Goal: Task Accomplishment & Management: Manage account settings

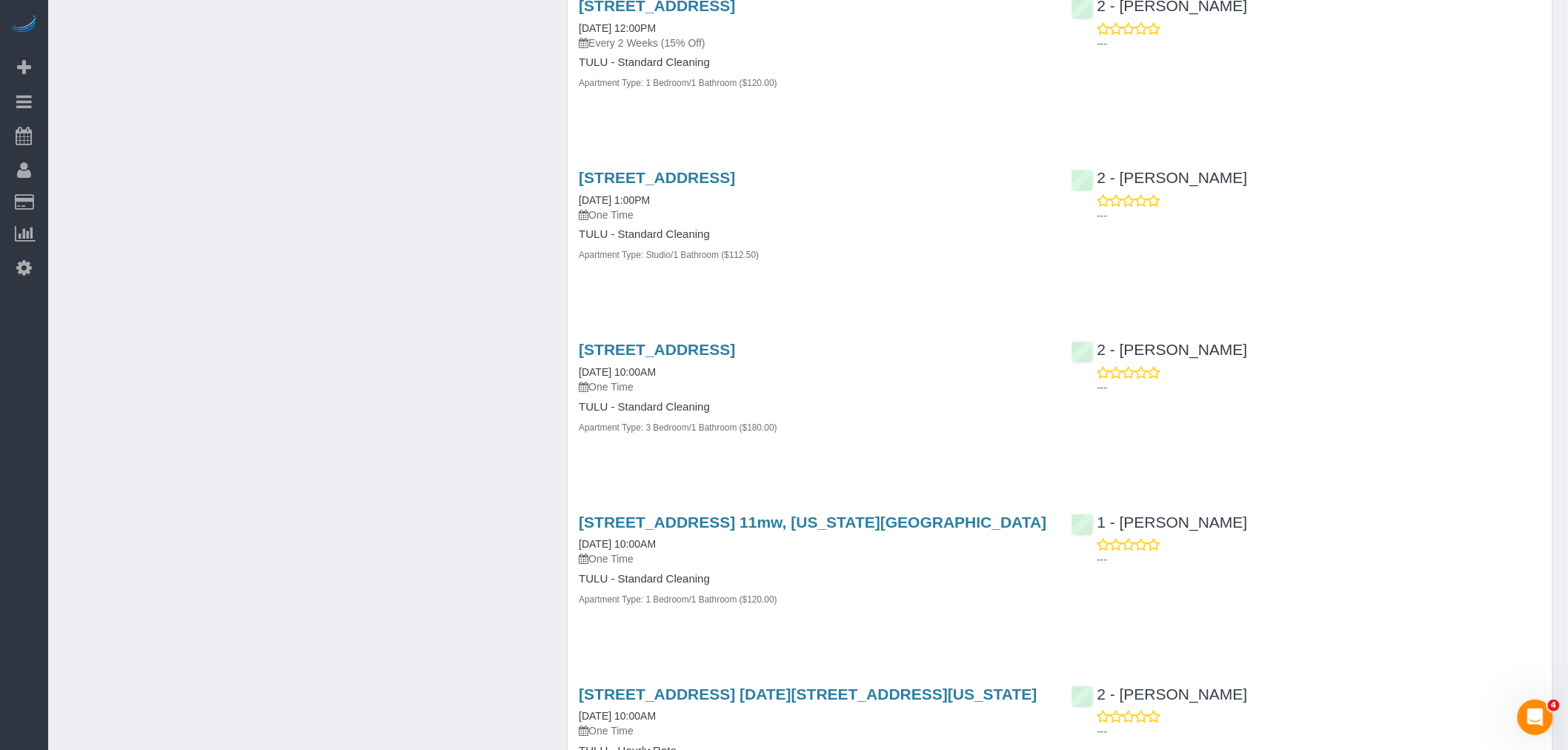
scroll to position [3670, 0]
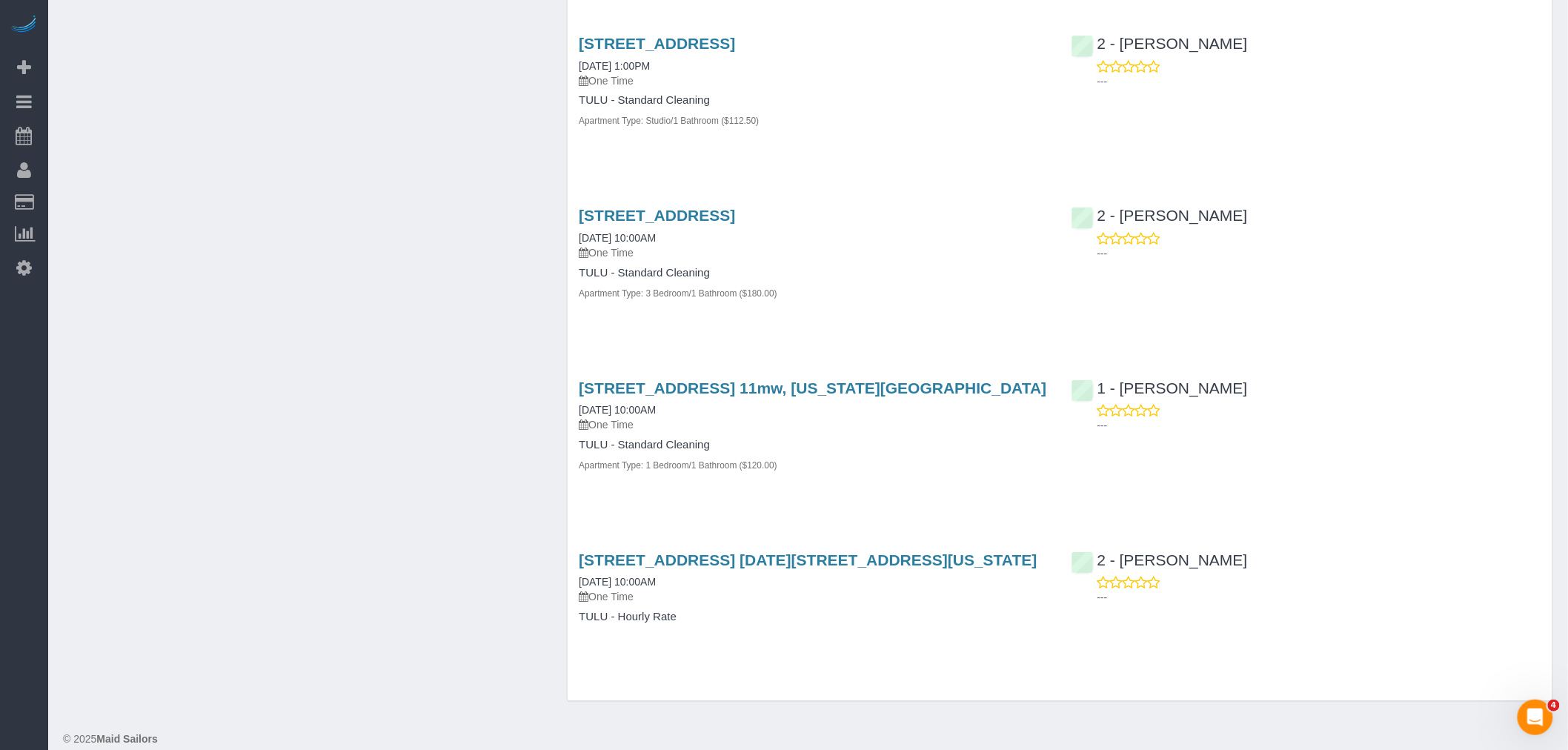
click at [890, 470] on div "305 East 86th Street, Apt. 11mw, New York, NY 10028 03/28/2025 10:00AM One Time…" at bounding box center [814, 434] width 492 height 135
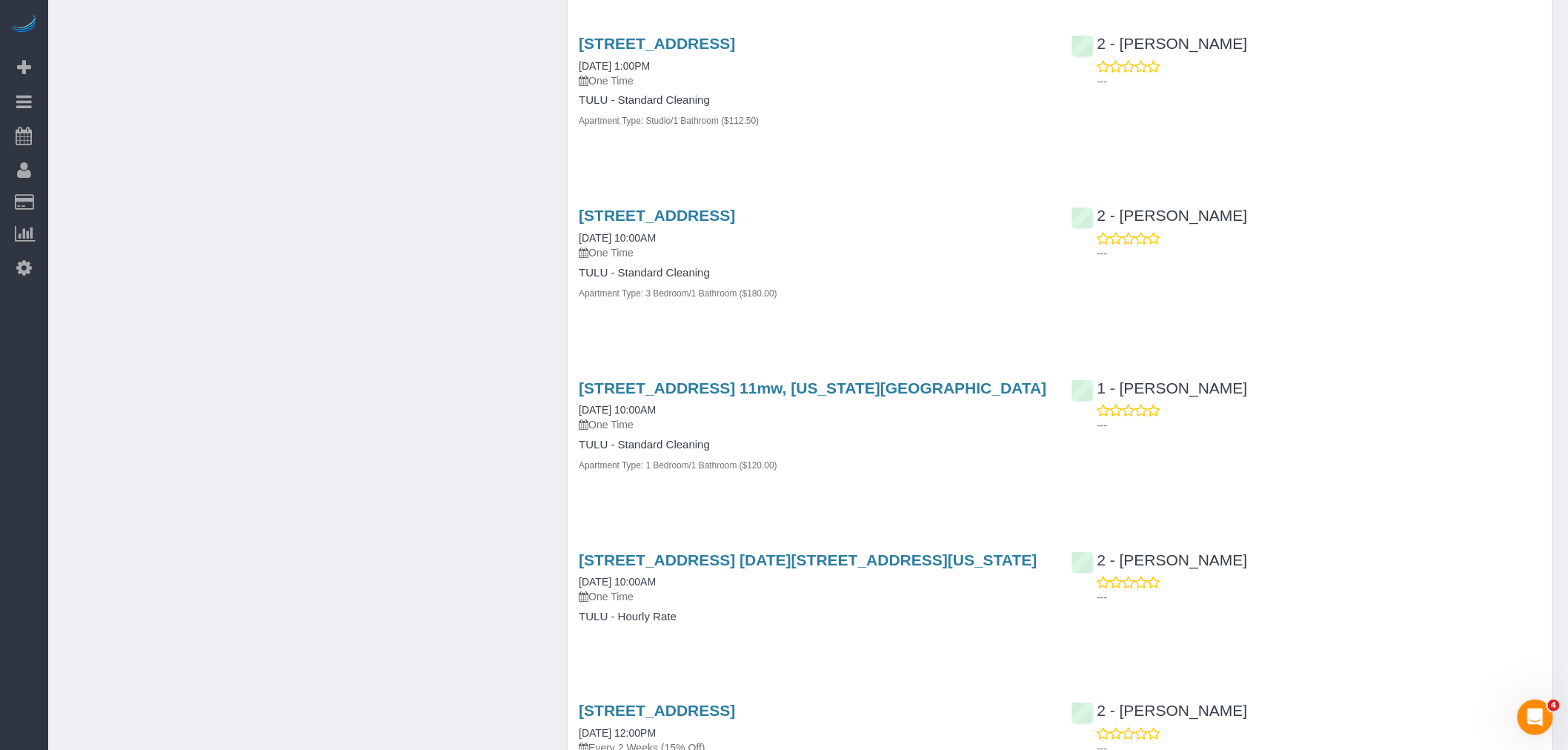
scroll to position [4330, 0]
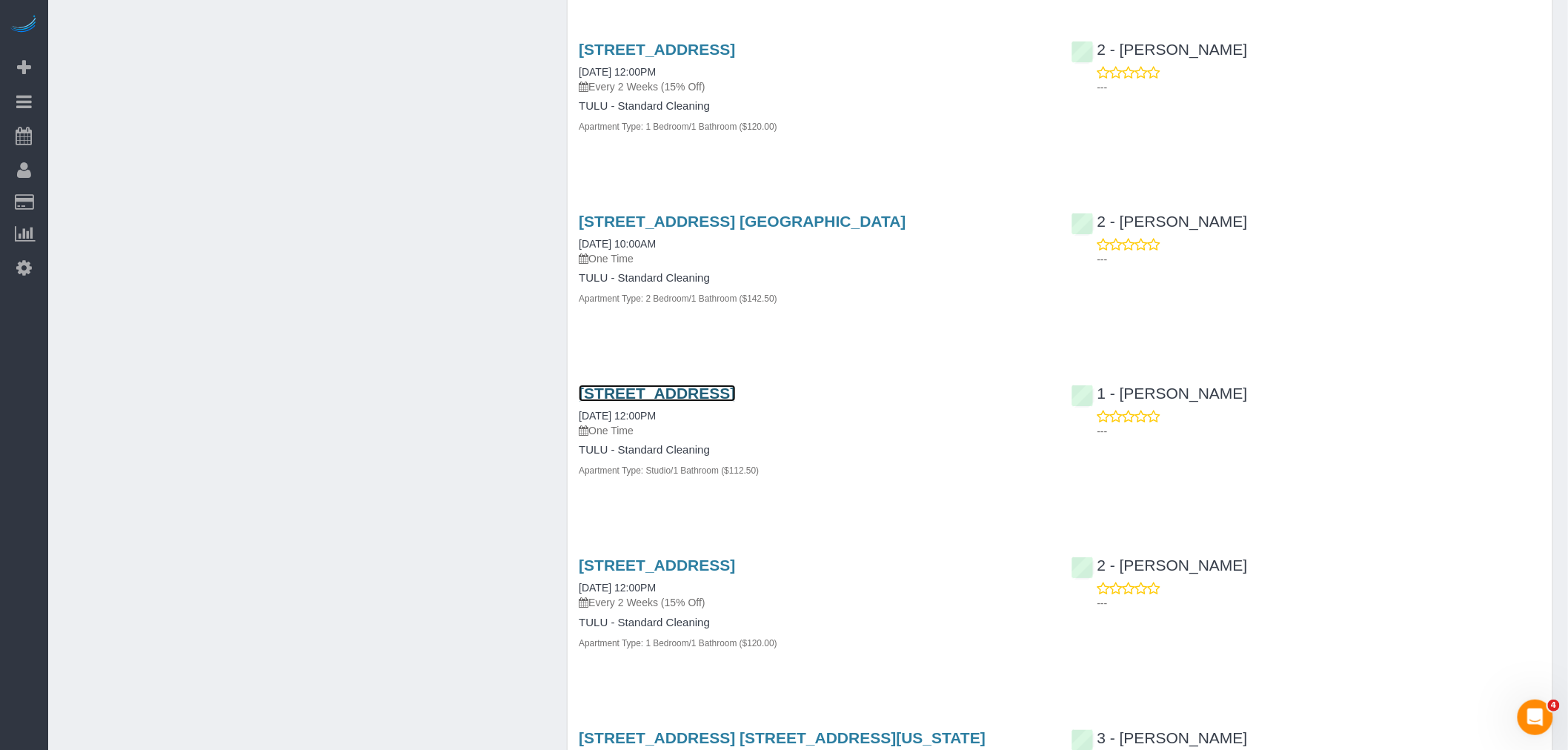
click at [611, 385] on link "43-10 Crescent Street, Apt. 1607, Long Island City, NY 11101" at bounding box center [657, 393] width 157 height 17
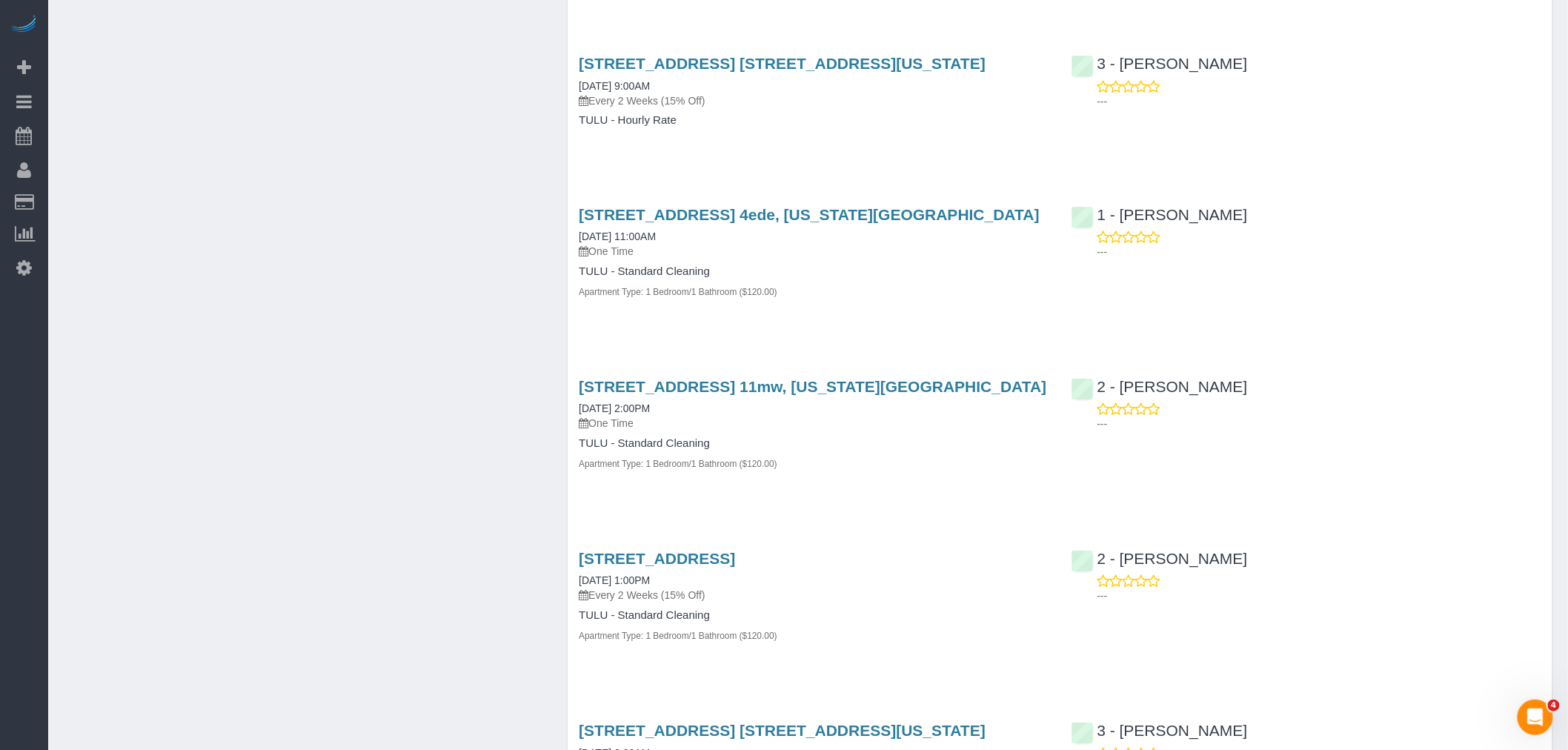
scroll to position [5903, 0]
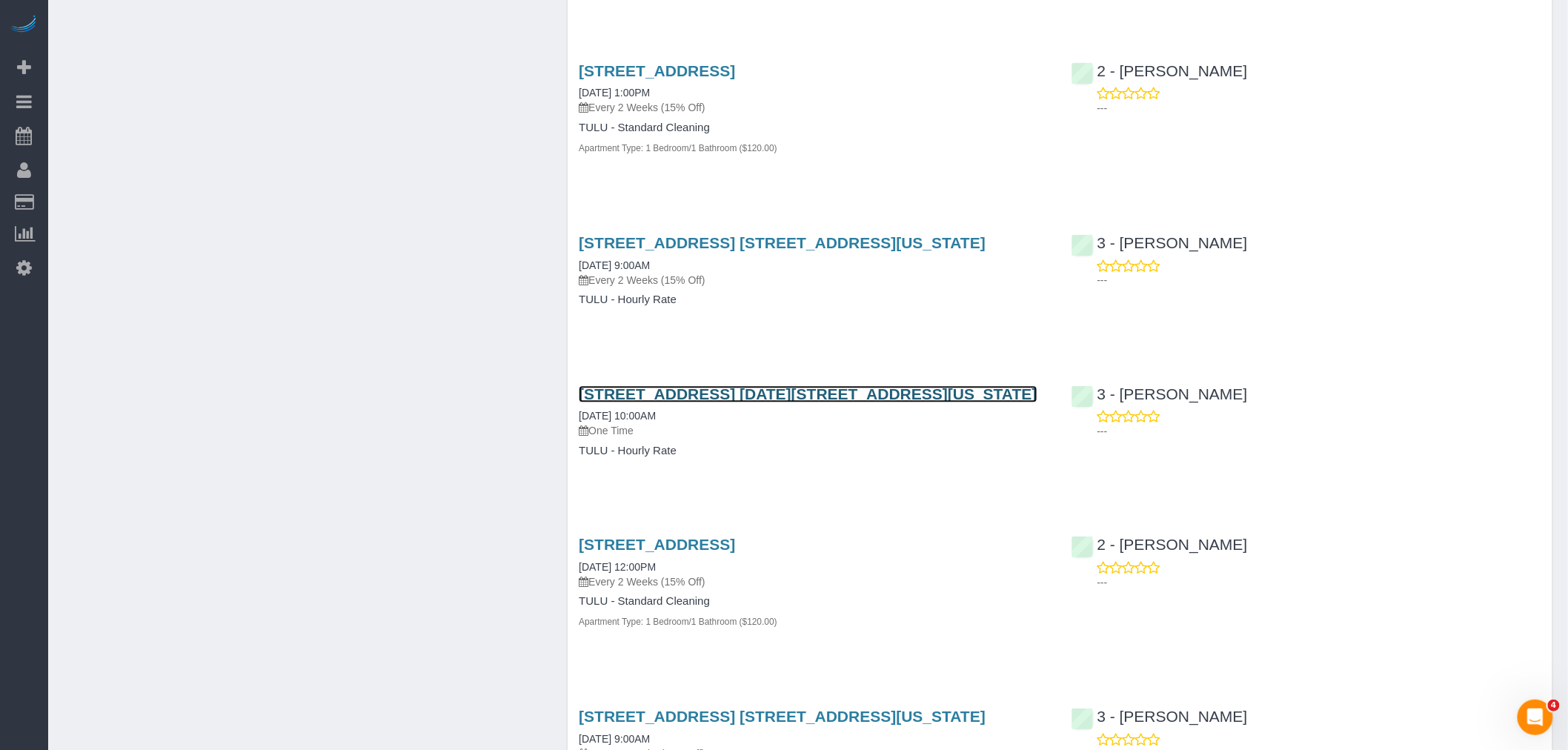
click at [685, 386] on link "305 East 86th Street, Apt. 15ce, New York, NY 10028" at bounding box center [808, 394] width 458 height 17
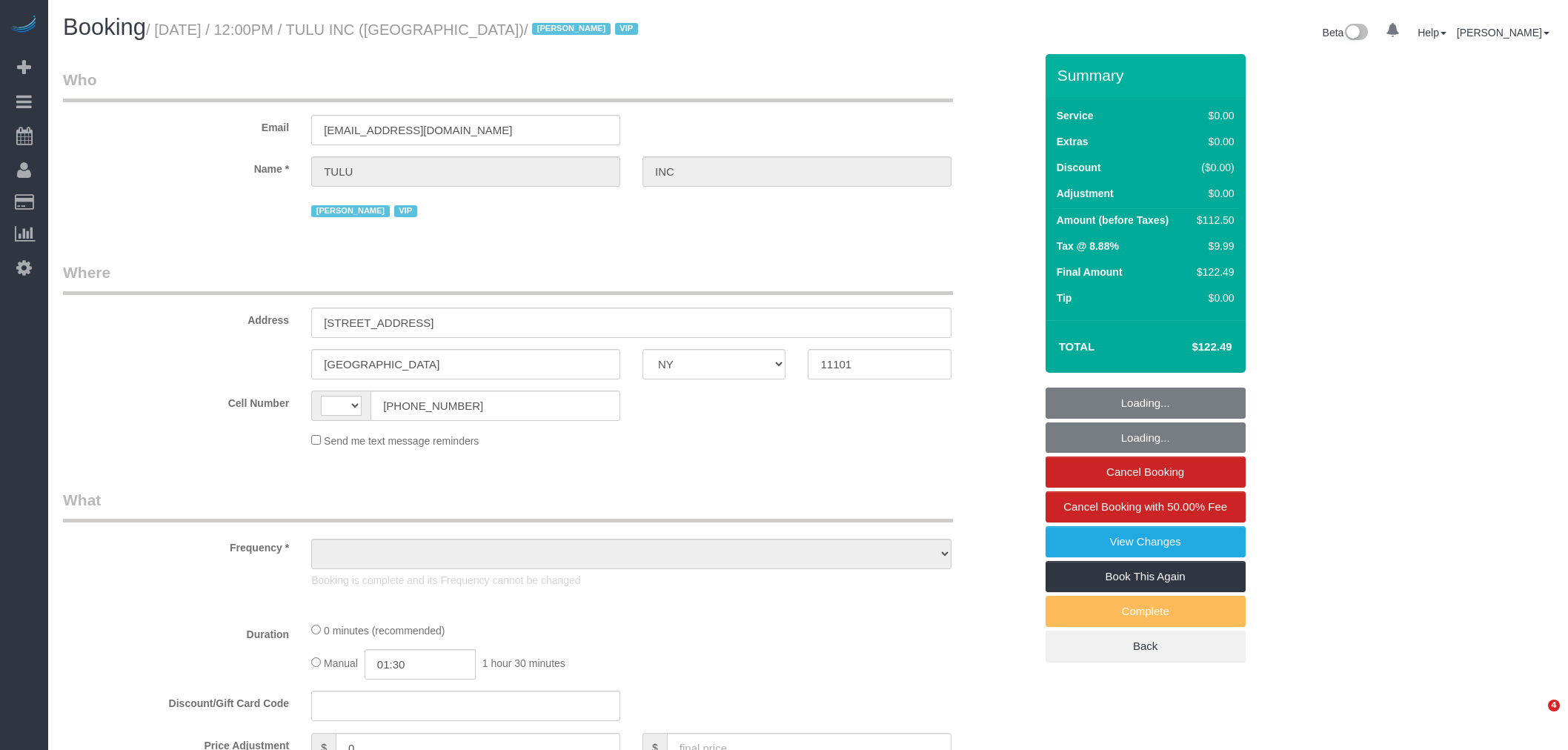
select select "NY"
select select "number:89"
select select "number:90"
select select "number:15"
select select "number:6"
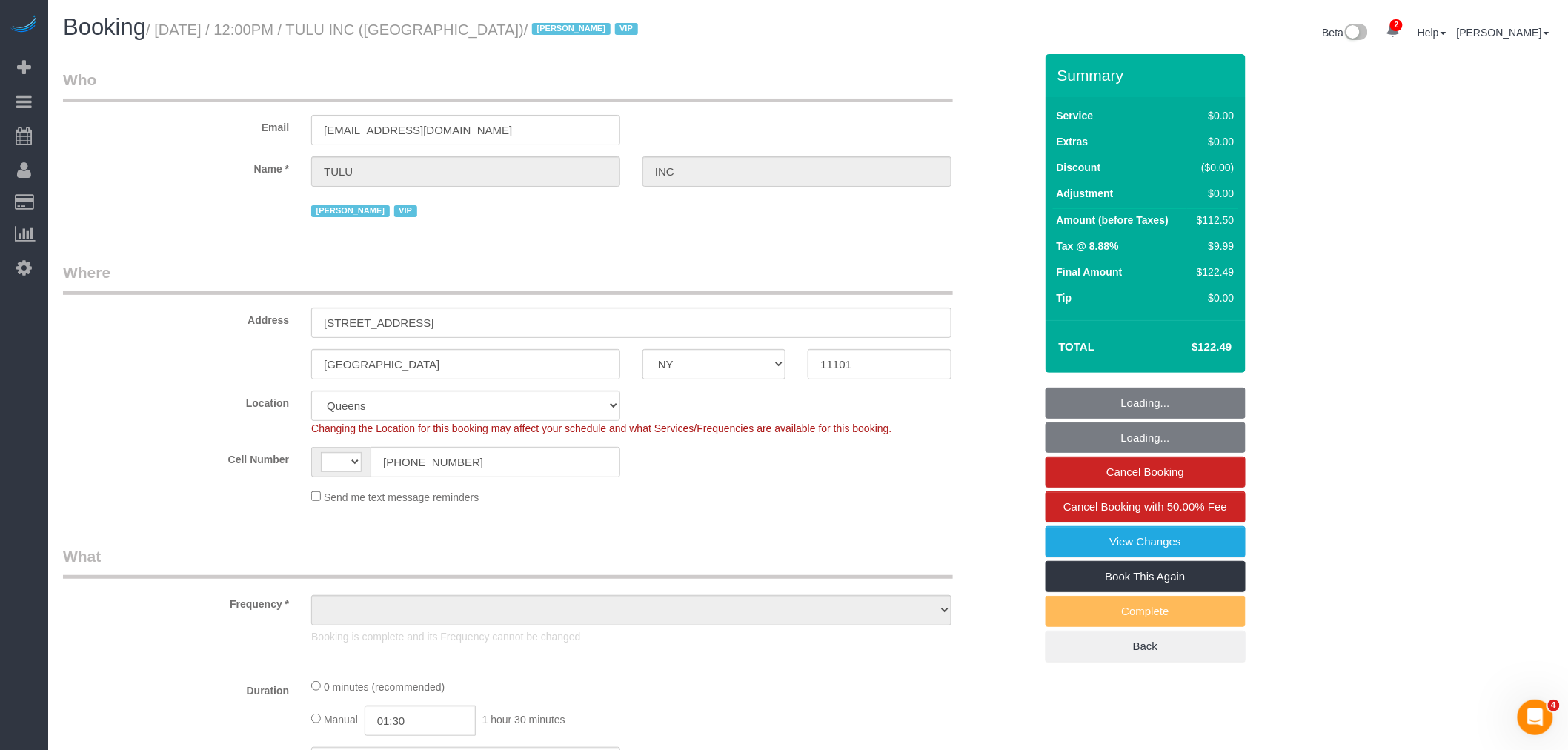
select select "string:[GEOGRAPHIC_DATA]"
select select "spot1"
select select "object:1298"
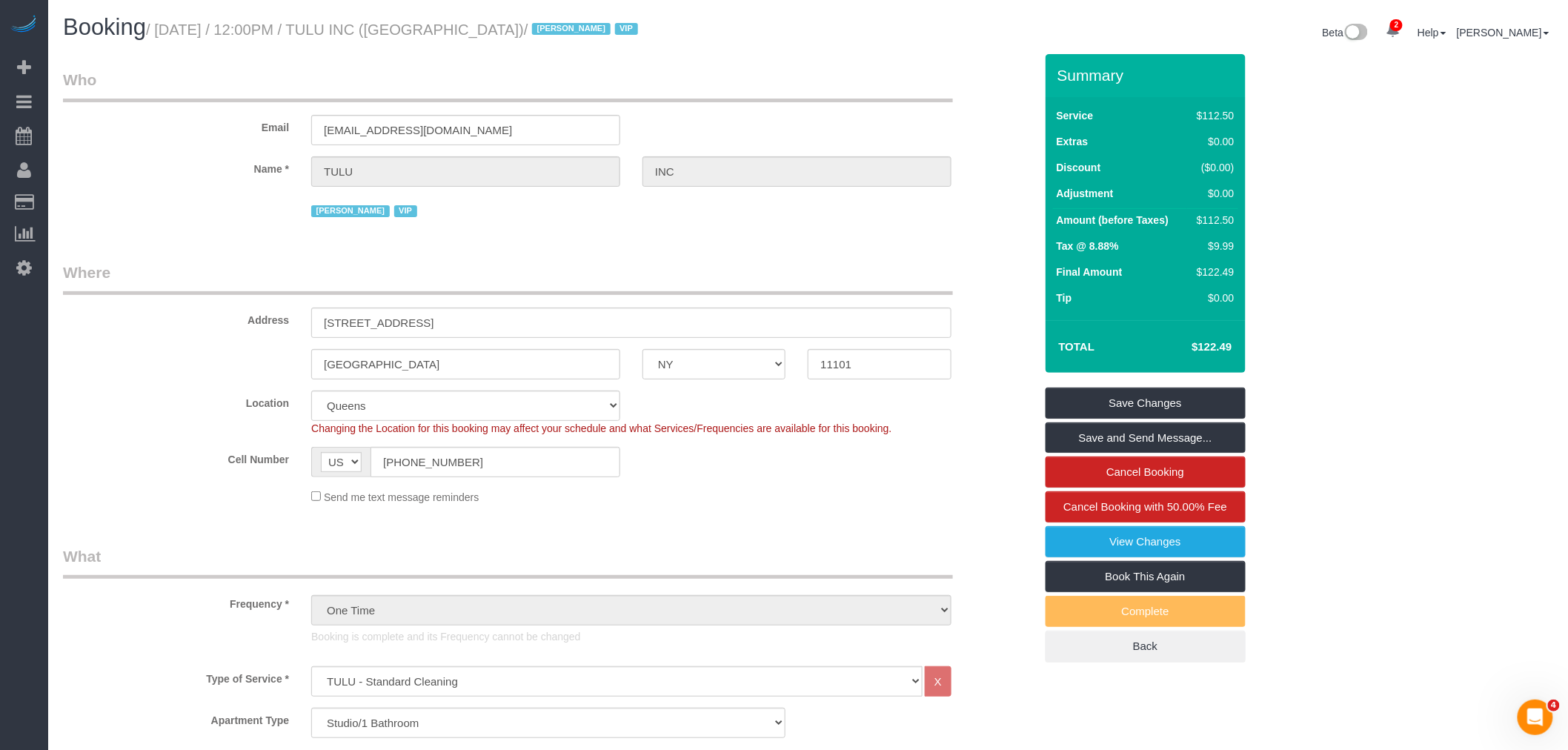
drag, startPoint x: 552, startPoint y: 233, endPoint x: 569, endPoint y: 280, distance: 50.0
click at [553, 232] on fieldset "Who Email support+nyc@tulu.io Name * TULU INC Jacky Xu VIP" at bounding box center [548, 150] width 971 height 163
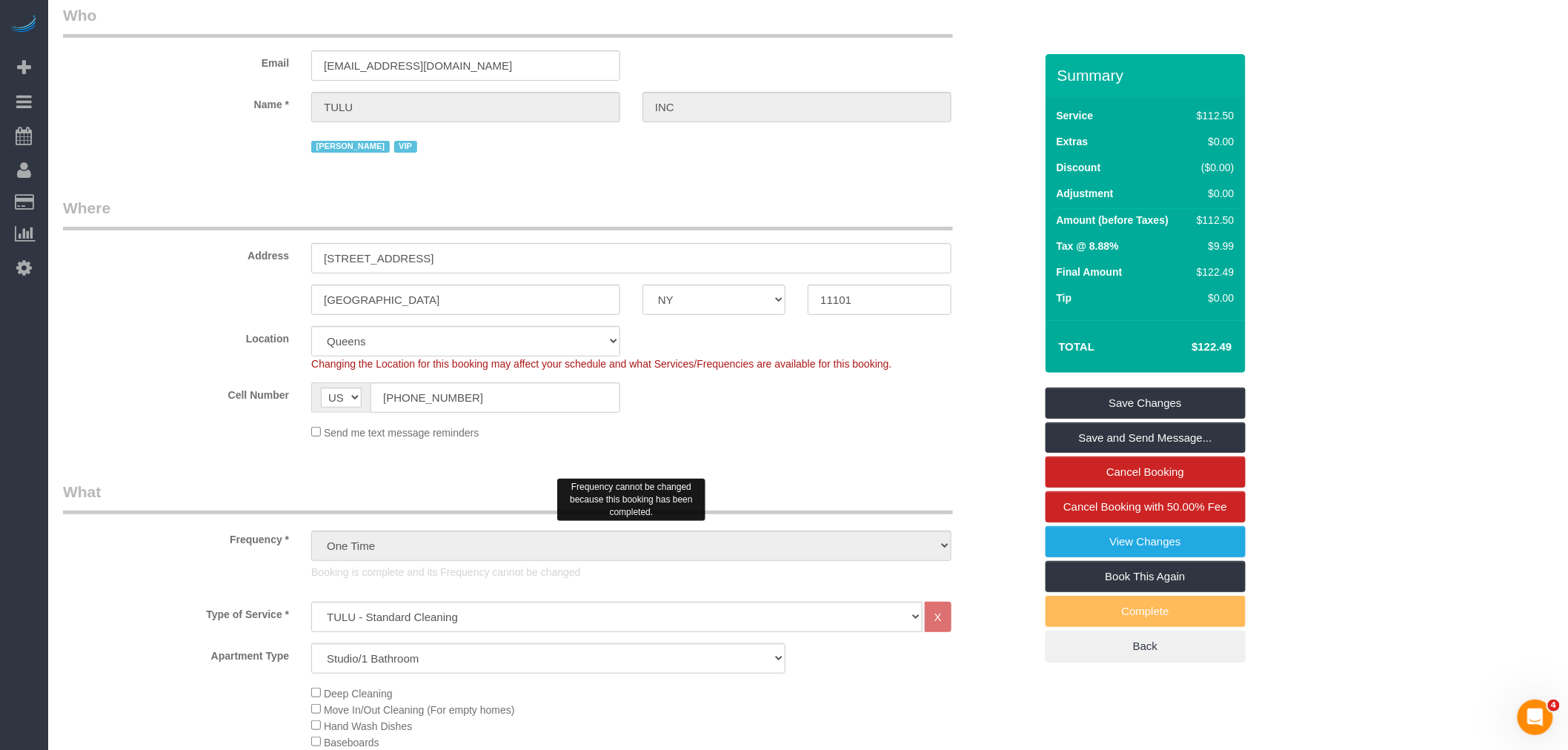
scroll to position [164, 0]
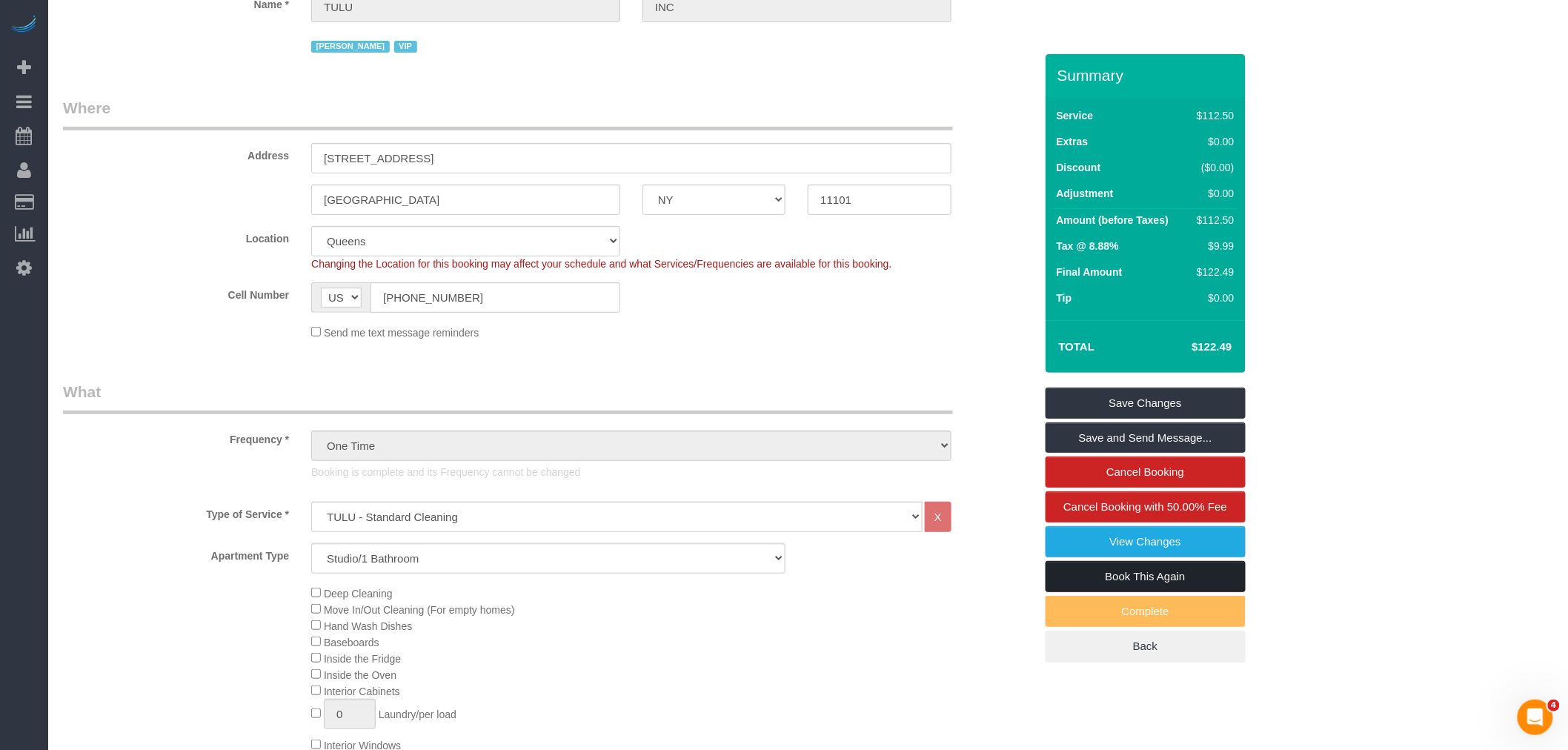
drag, startPoint x: 1151, startPoint y: 578, endPoint x: 1127, endPoint y: 563, distance: 28.3
click at [1151, 578] on link "Book This Again" at bounding box center [1145, 576] width 200 height 31
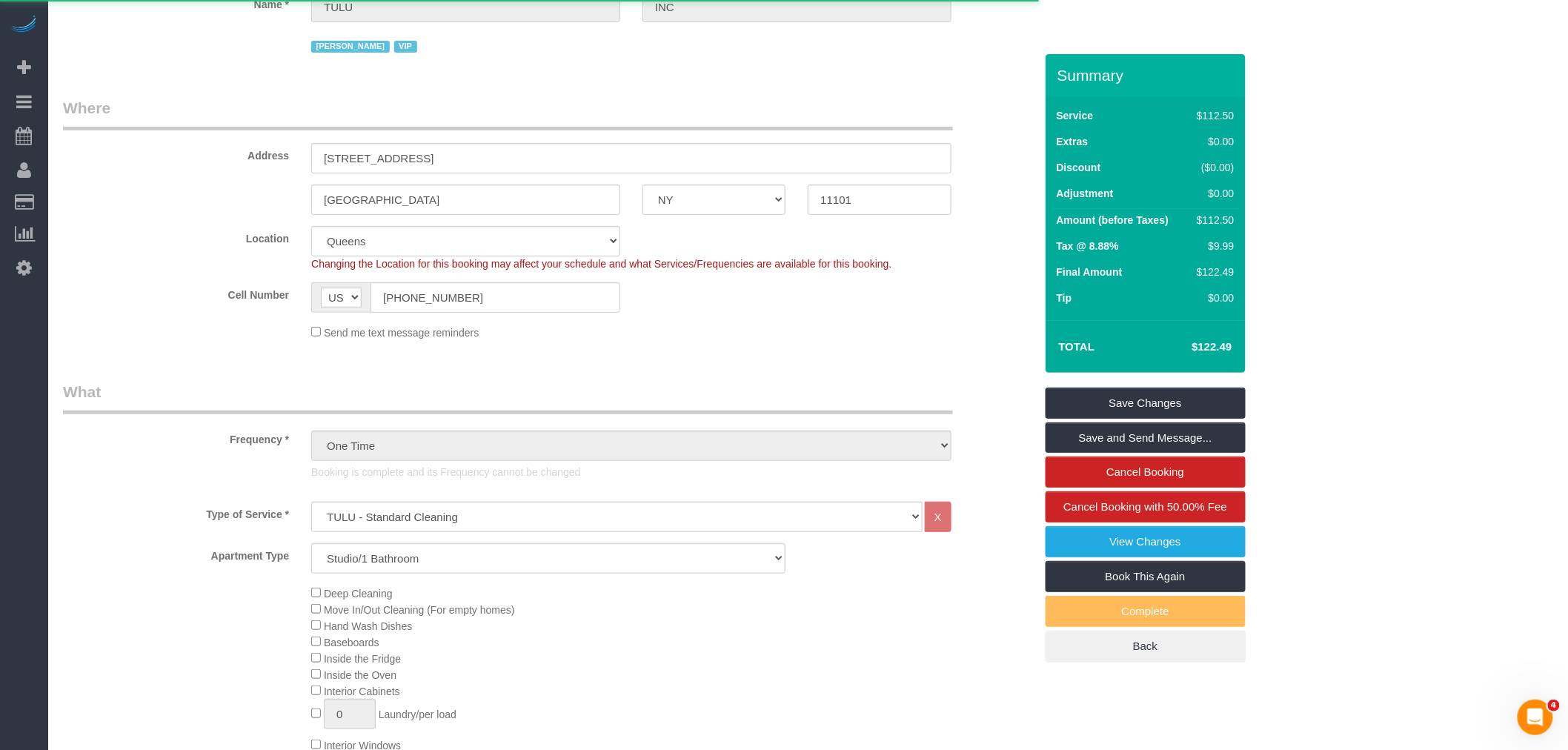
select select "NY"
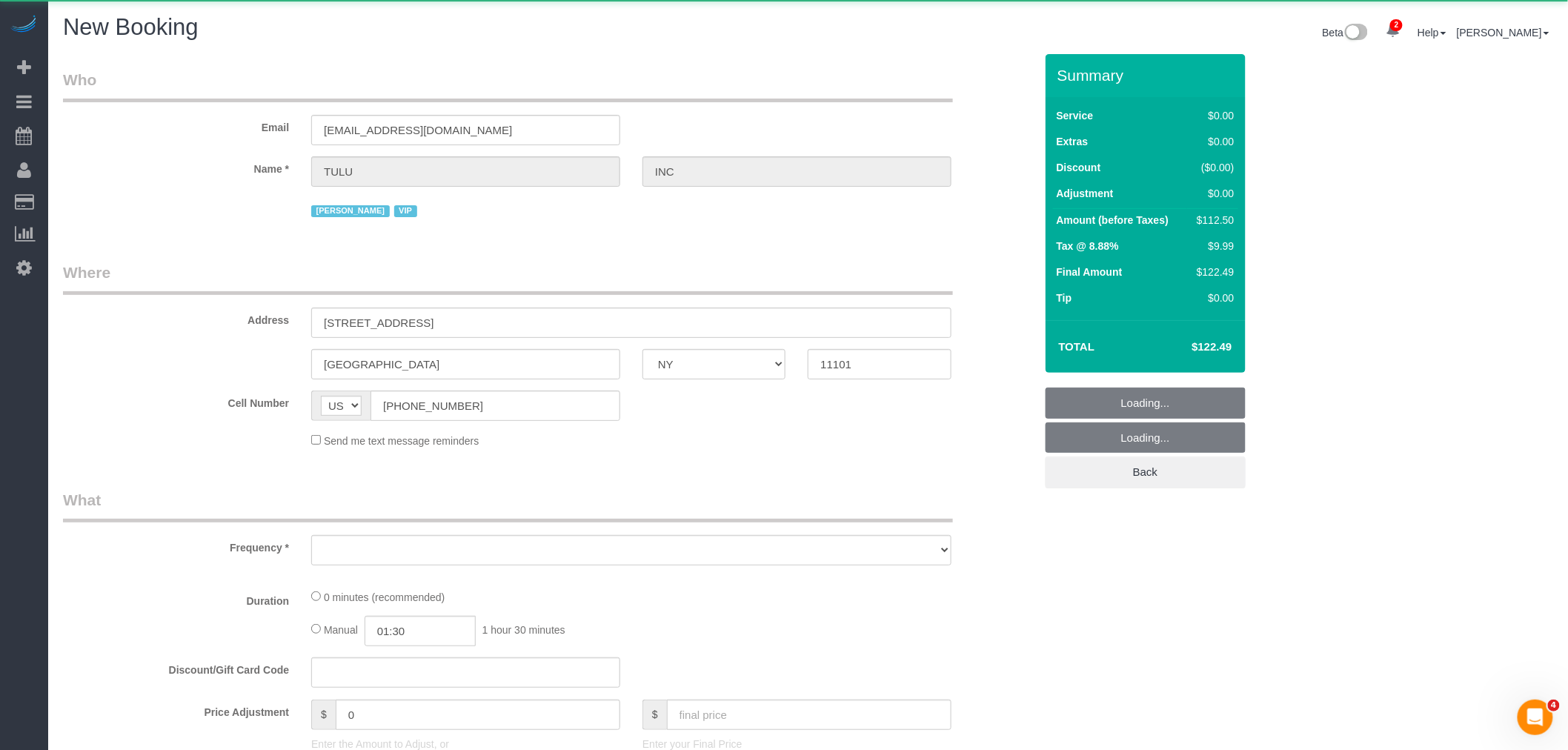
select select "string:stripe"
select select "number:89"
select select "number:90"
select select "number:15"
select select "number:6"
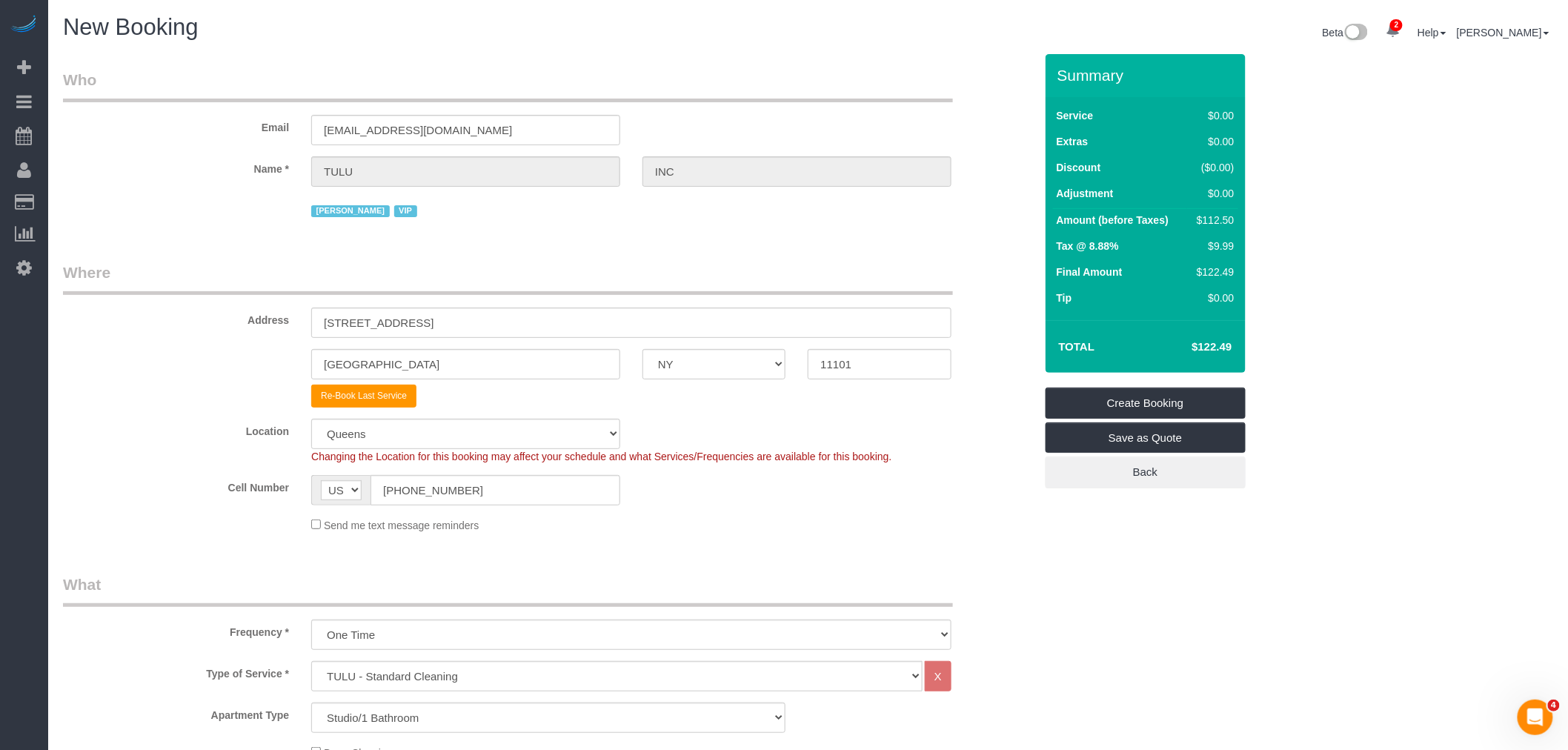
select select "object:2613"
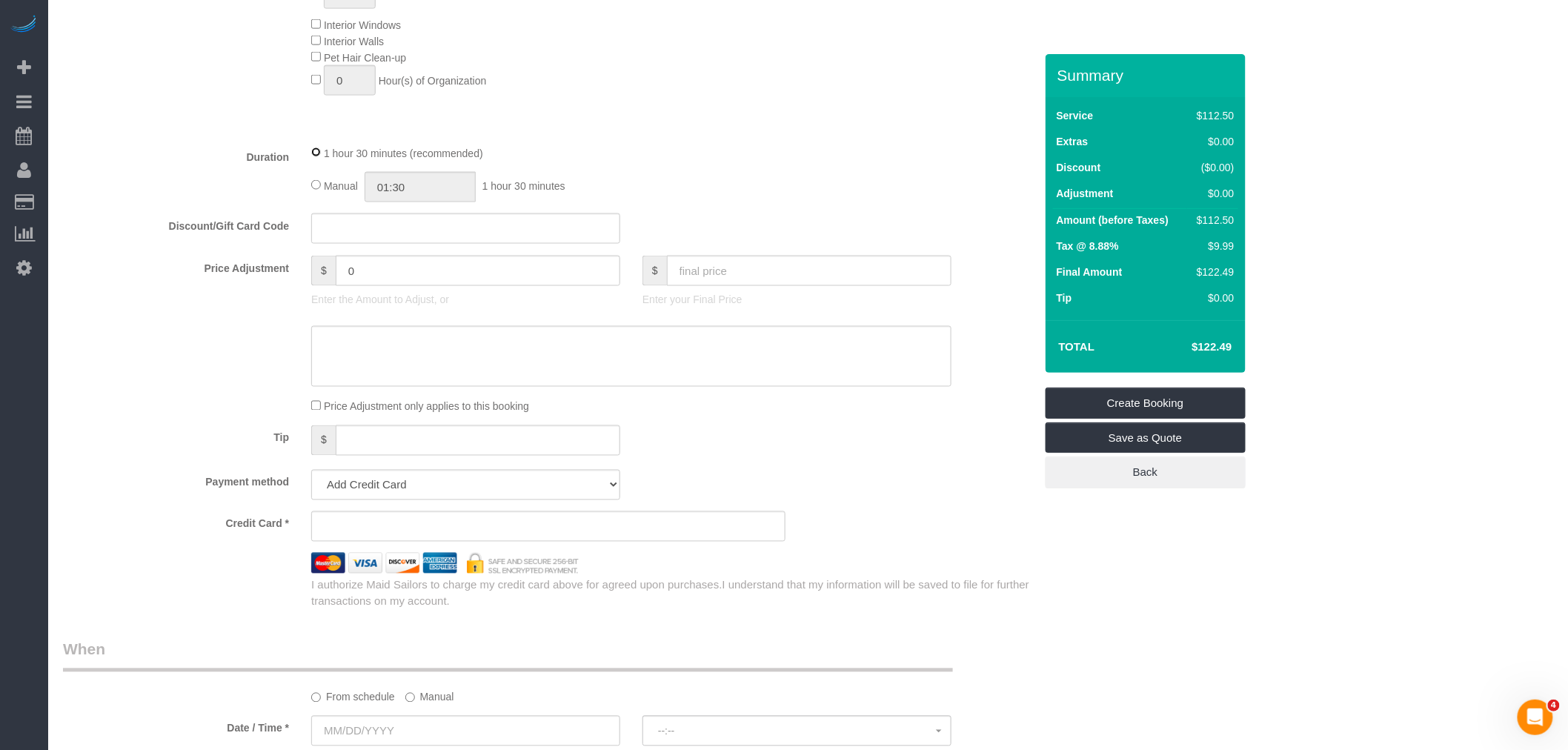
scroll to position [905, 0]
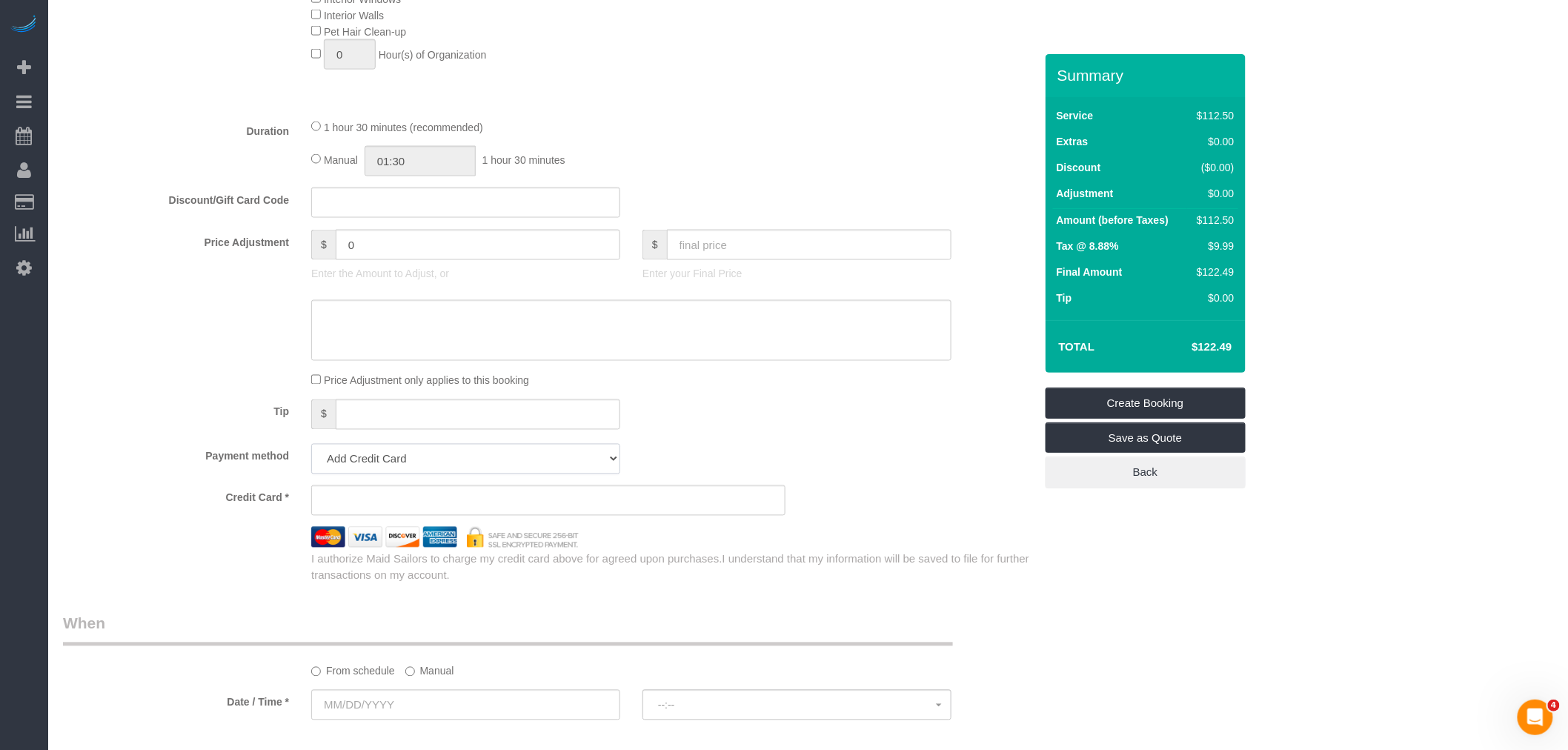
click at [463, 474] on select "Add Credit Card Cash Check Paypal" at bounding box center [465, 459] width 309 height 30
select select "string:paypal"
click at [311, 461] on select "Add Credit Card Cash Check Paypal" at bounding box center [465, 459] width 309 height 30
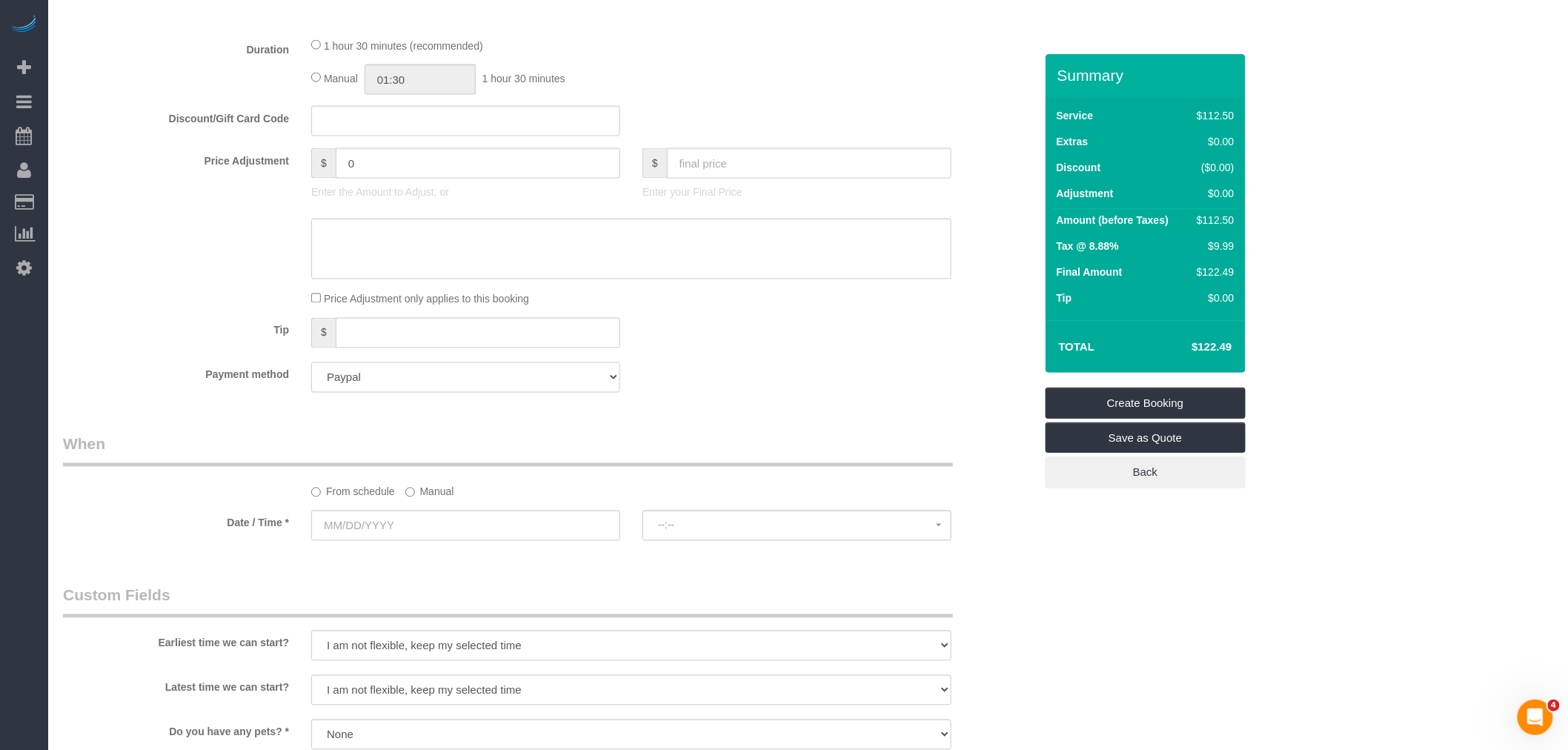
scroll to position [988, 0]
click at [434, 498] on label "Manual" at bounding box center [429, 488] width 49 height 20
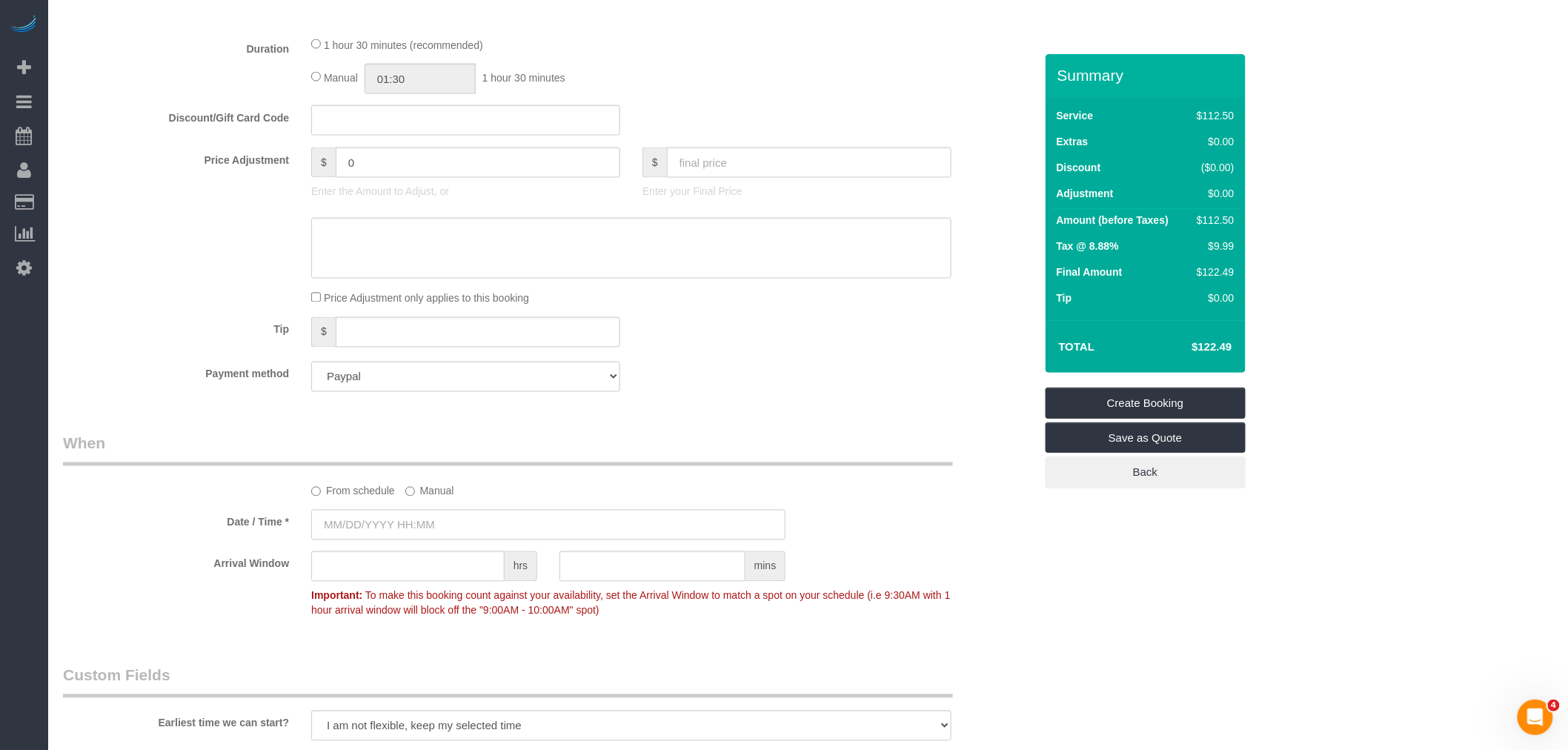
click at [432, 532] on input "text" at bounding box center [548, 524] width 474 height 30
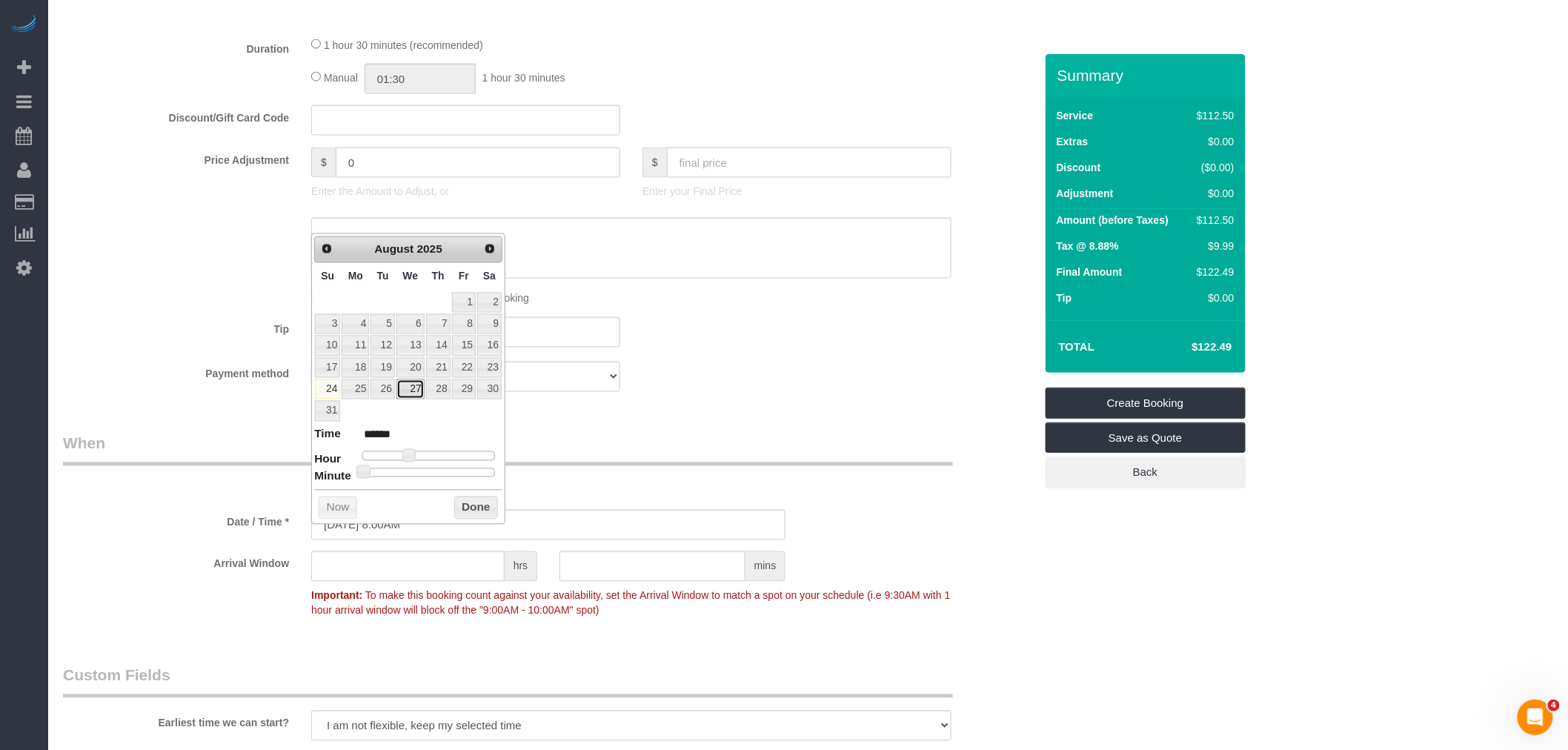
click at [404, 393] on link "27" at bounding box center [410, 389] width 28 height 20
click at [410, 454] on span at bounding box center [408, 455] width 13 height 13
type input "08/27/2025 9:00AM"
type input "******"
type input "08/27/2025 10:00AM"
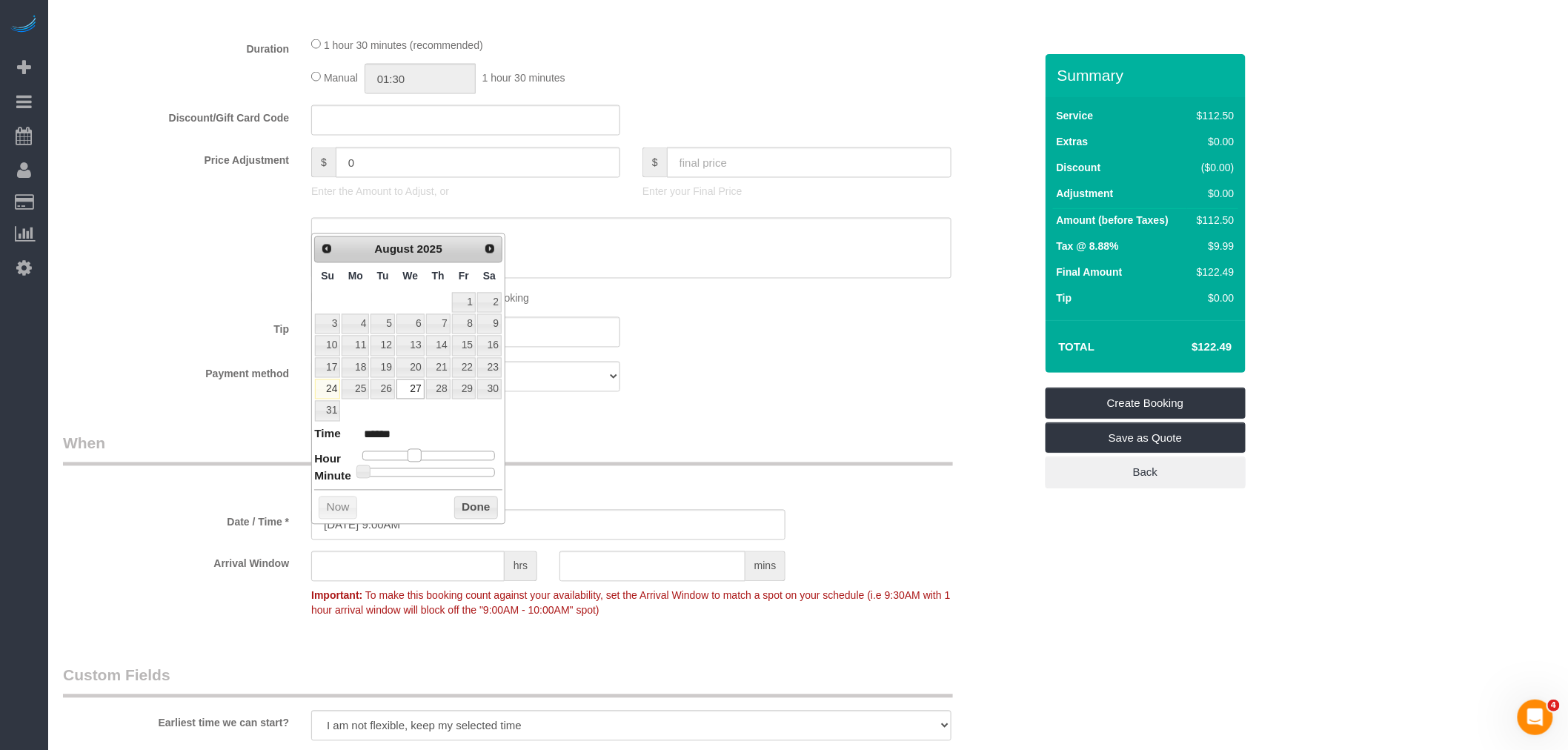
type input "*******"
type input "08/27/2025 11:00AM"
type input "*******"
type input "08/27/2025 12:00PM"
type input "*******"
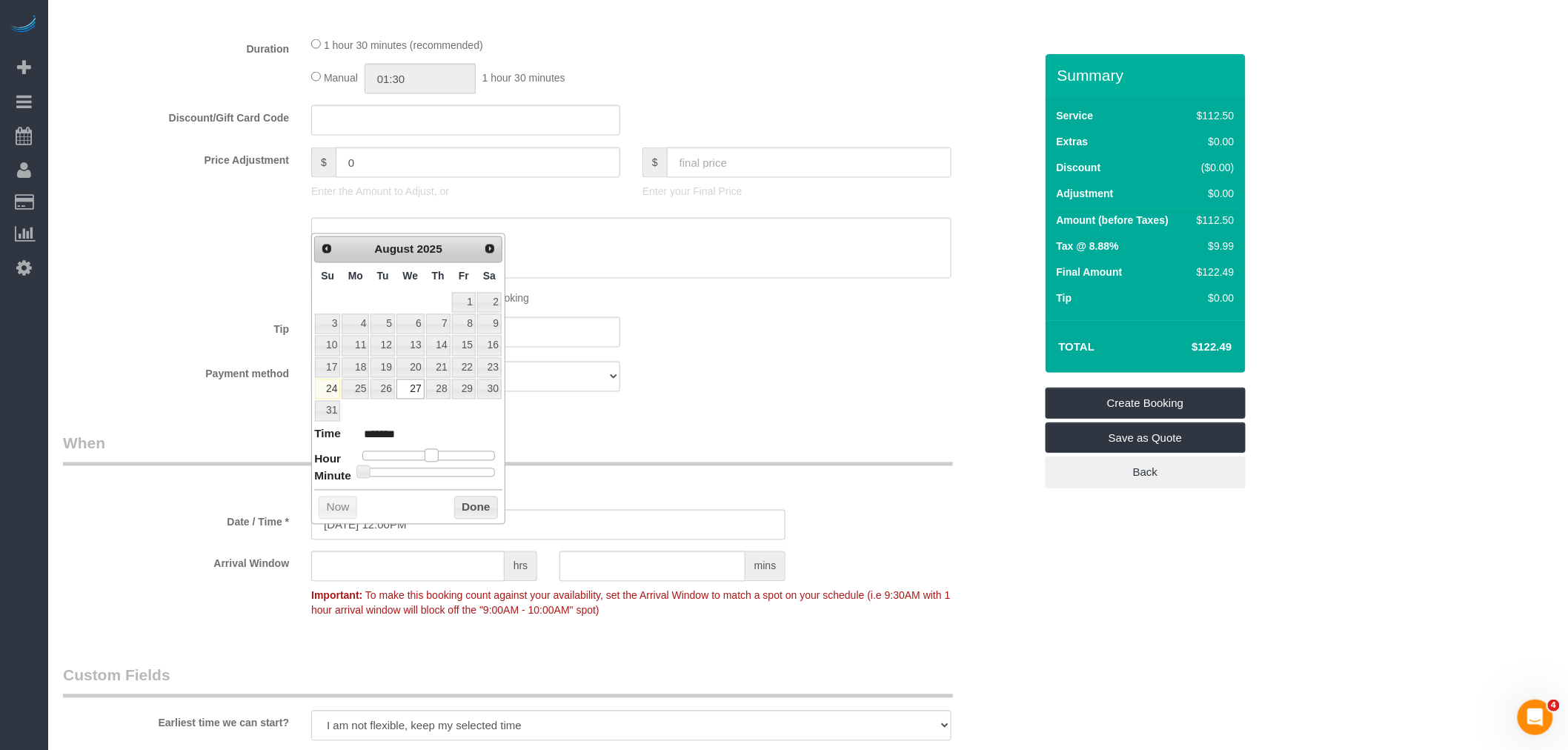
type input "08/27/2025 1:00PM"
type input "******"
click at [455, 505] on button "Done" at bounding box center [476, 508] width 44 height 23
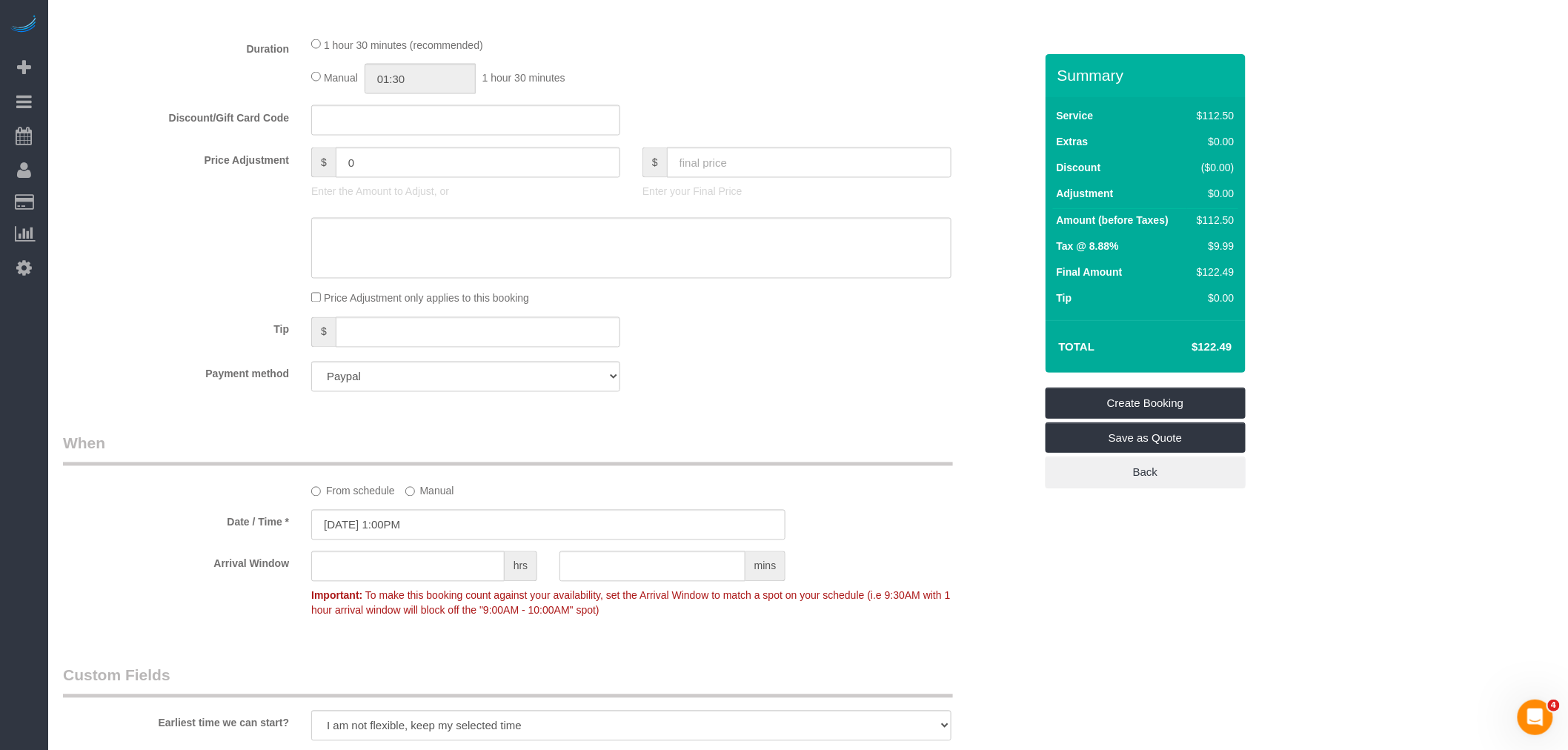
click at [756, 392] on div "Payment method Add Credit Card Cash Check Paypal" at bounding box center [548, 376] width 993 height 30
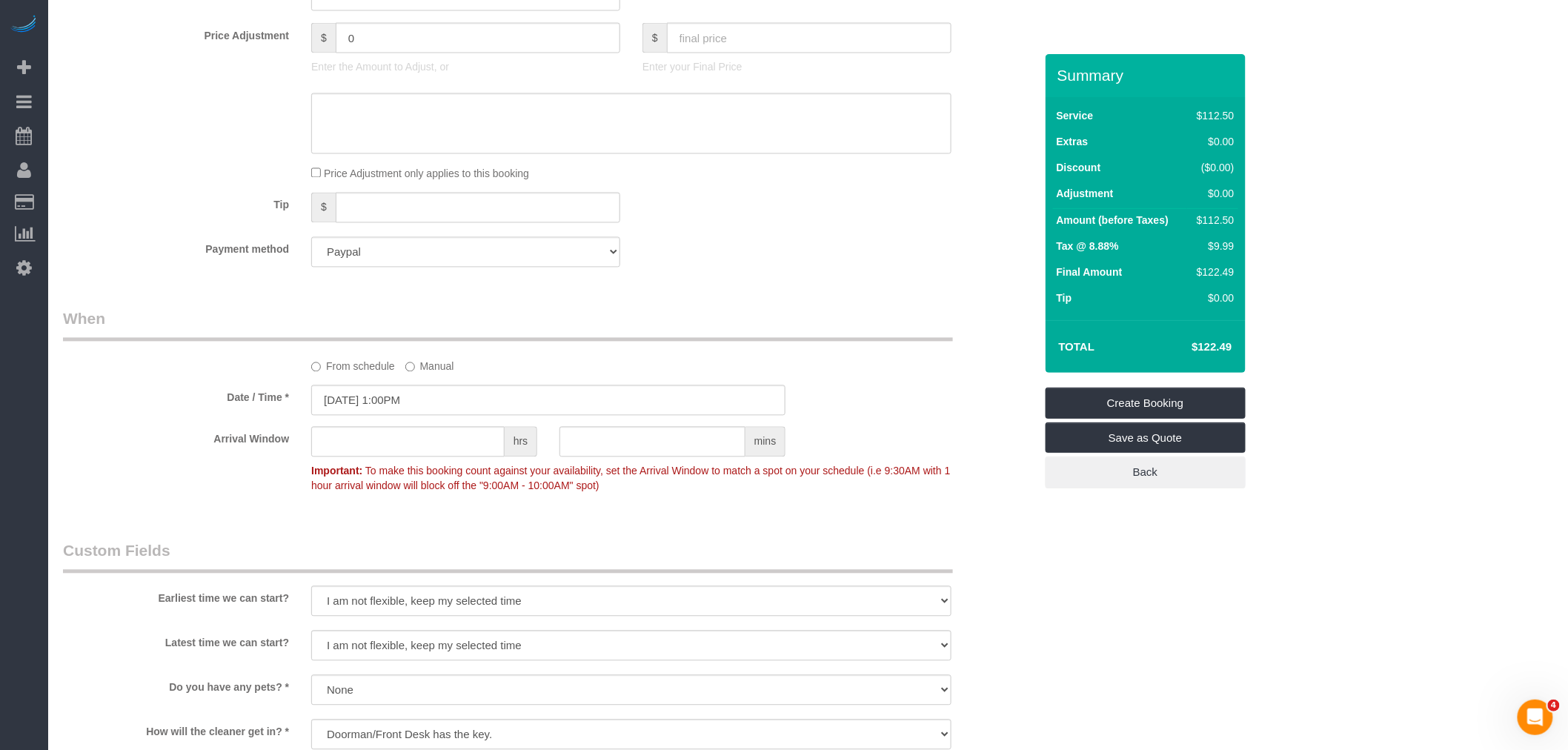
scroll to position [1399, 0]
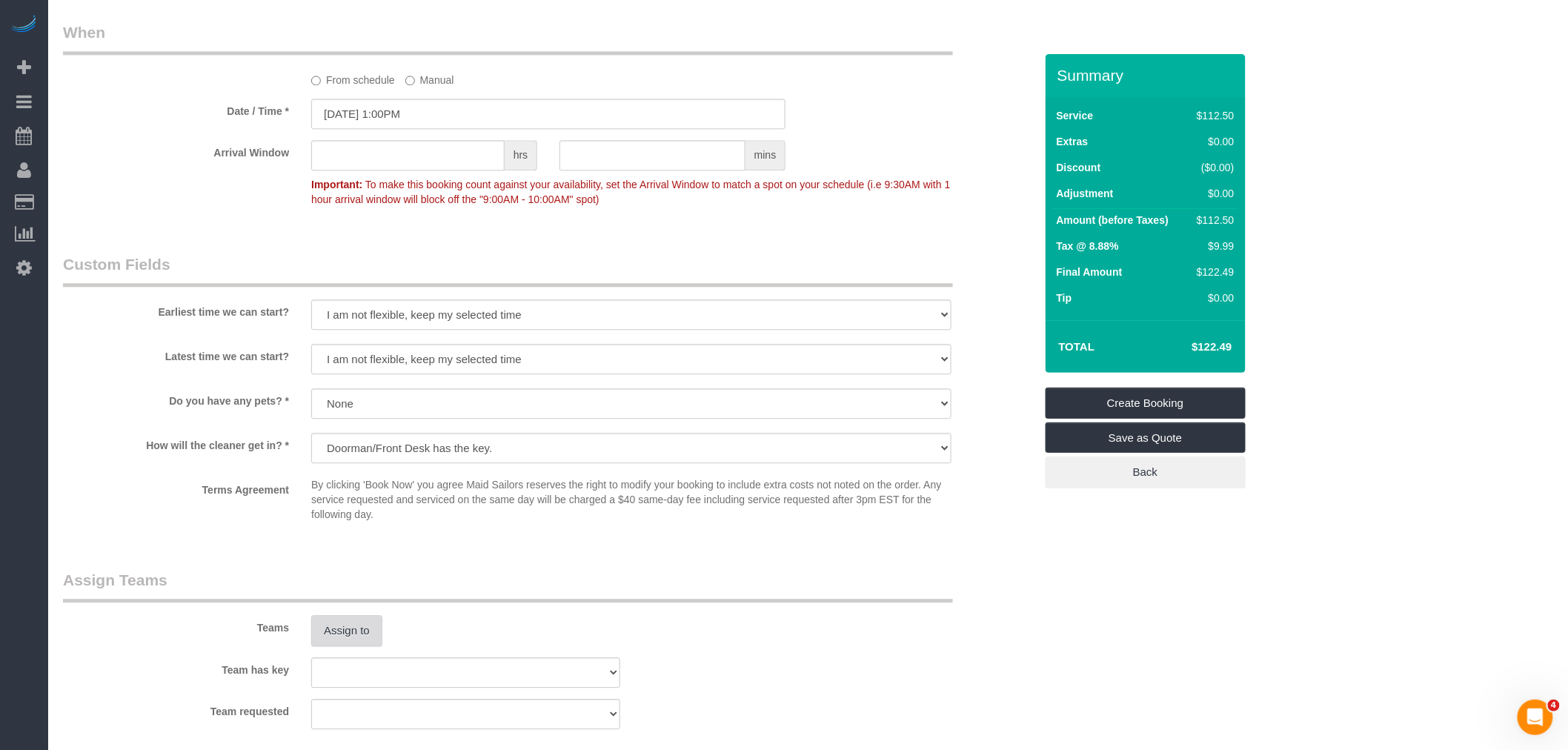
click at [346, 640] on button "Assign to" at bounding box center [346, 630] width 71 height 31
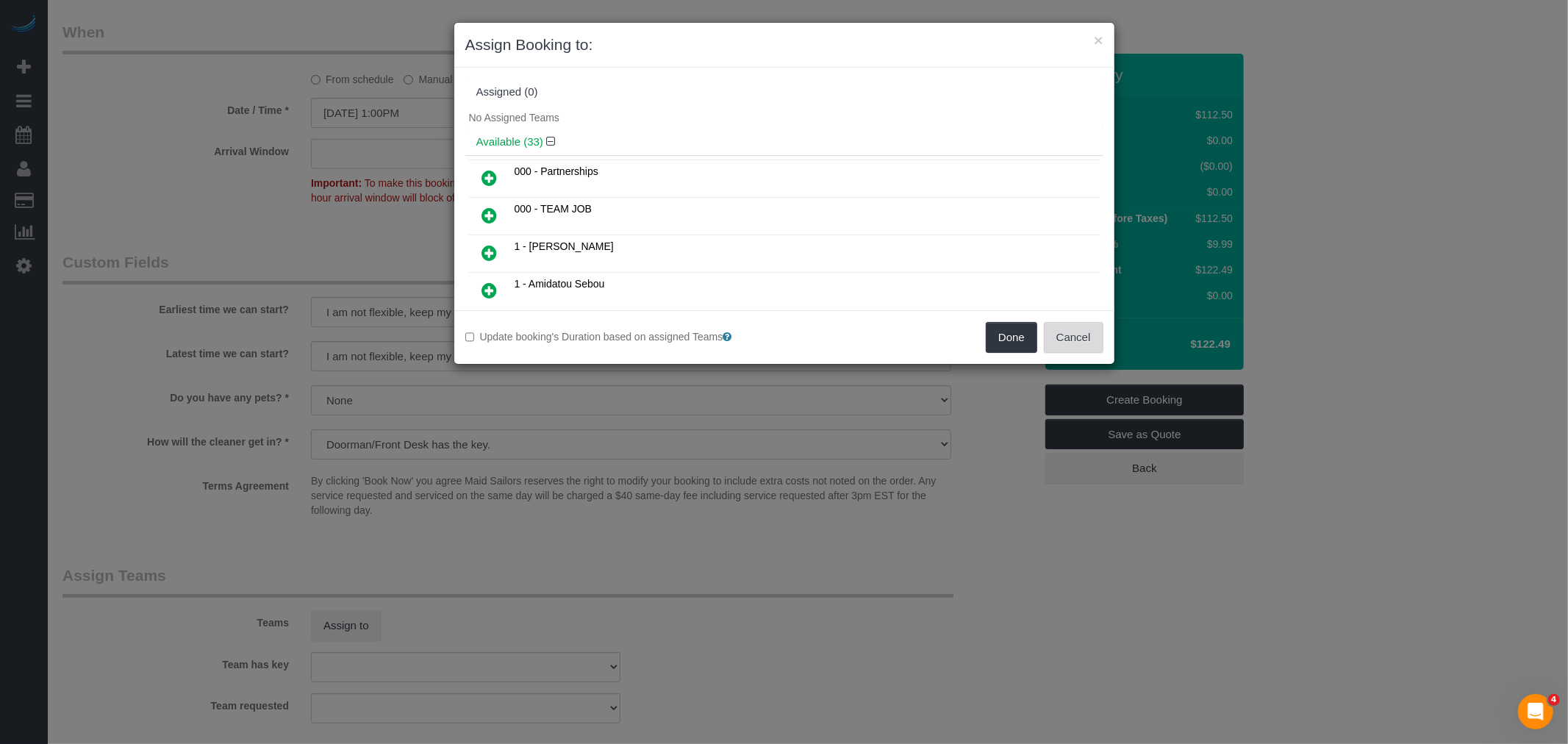
click at [1063, 327] on button "Cancel" at bounding box center [1073, 338] width 60 height 31
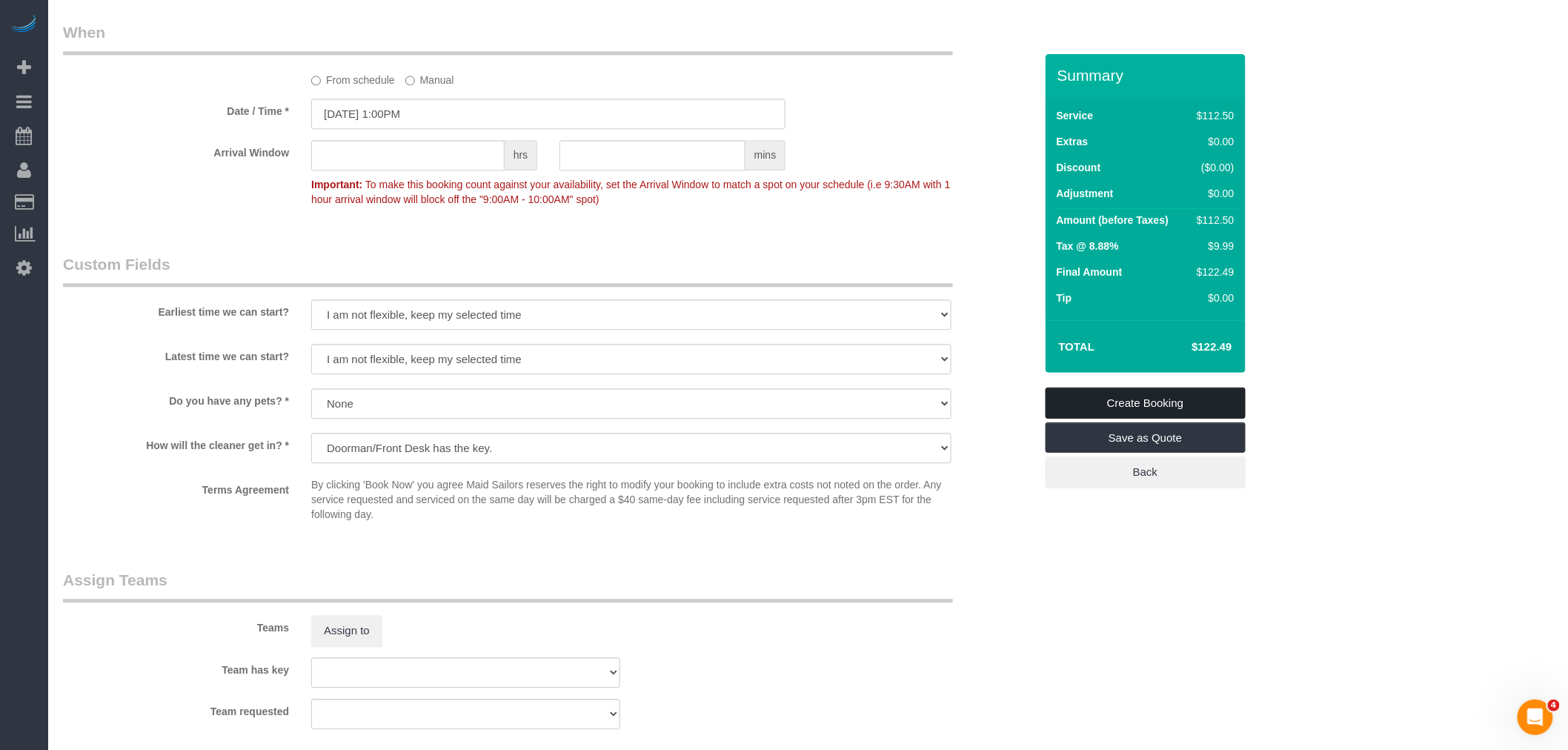
click at [1204, 401] on link "Create Booking" at bounding box center [1145, 403] width 200 height 31
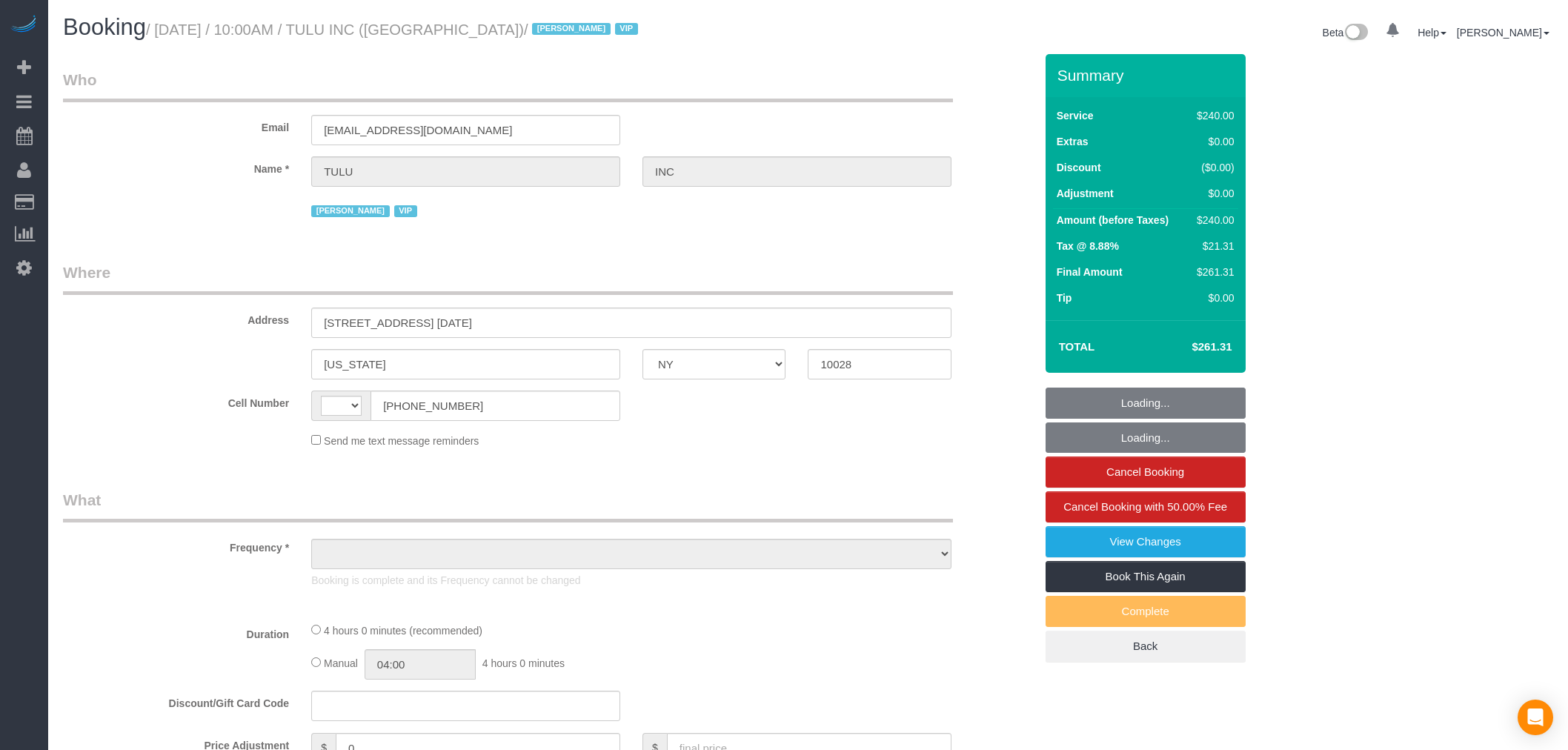
select select "NY"
select select "object:390"
select select "number:89"
select select "number:90"
select select "number:15"
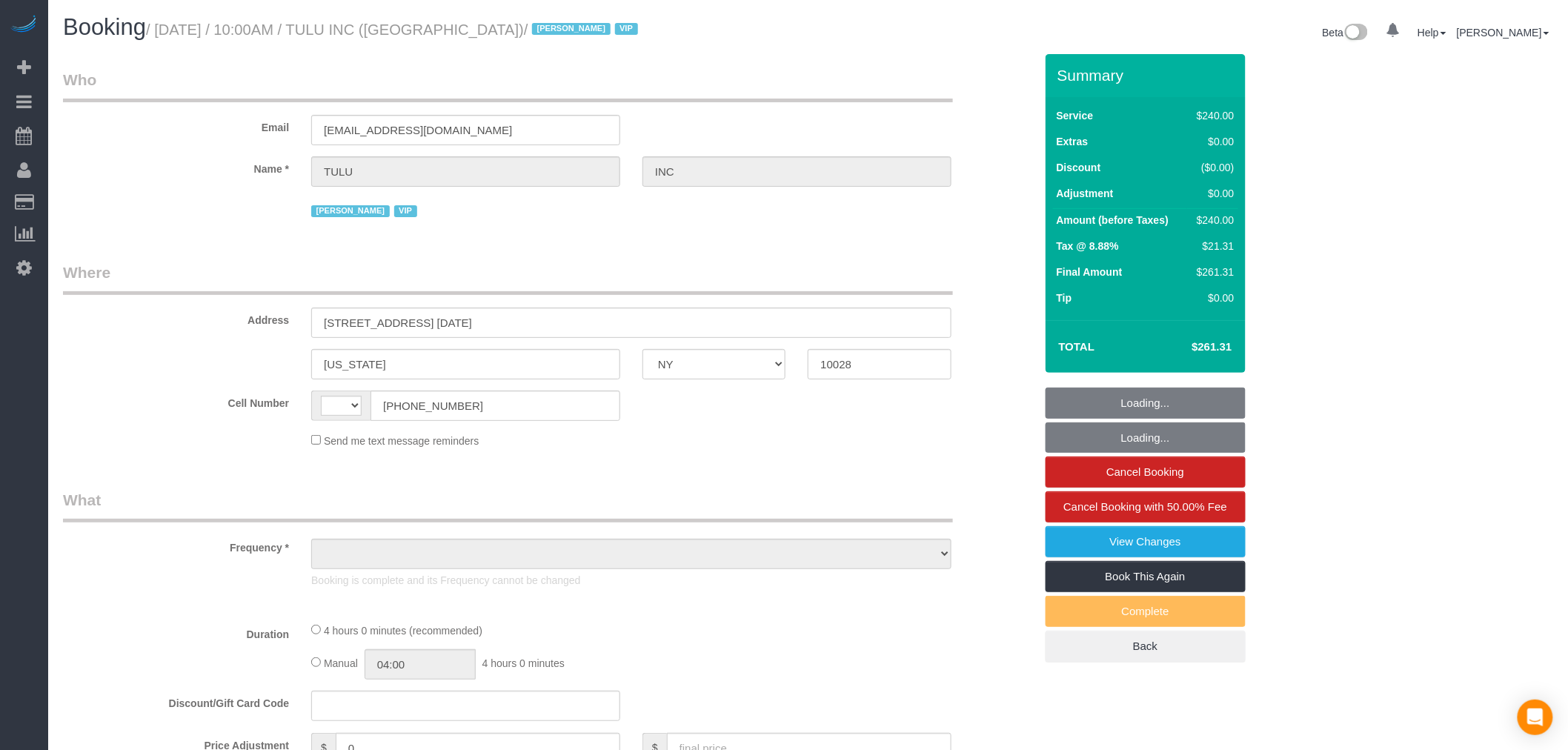
select select "number:5"
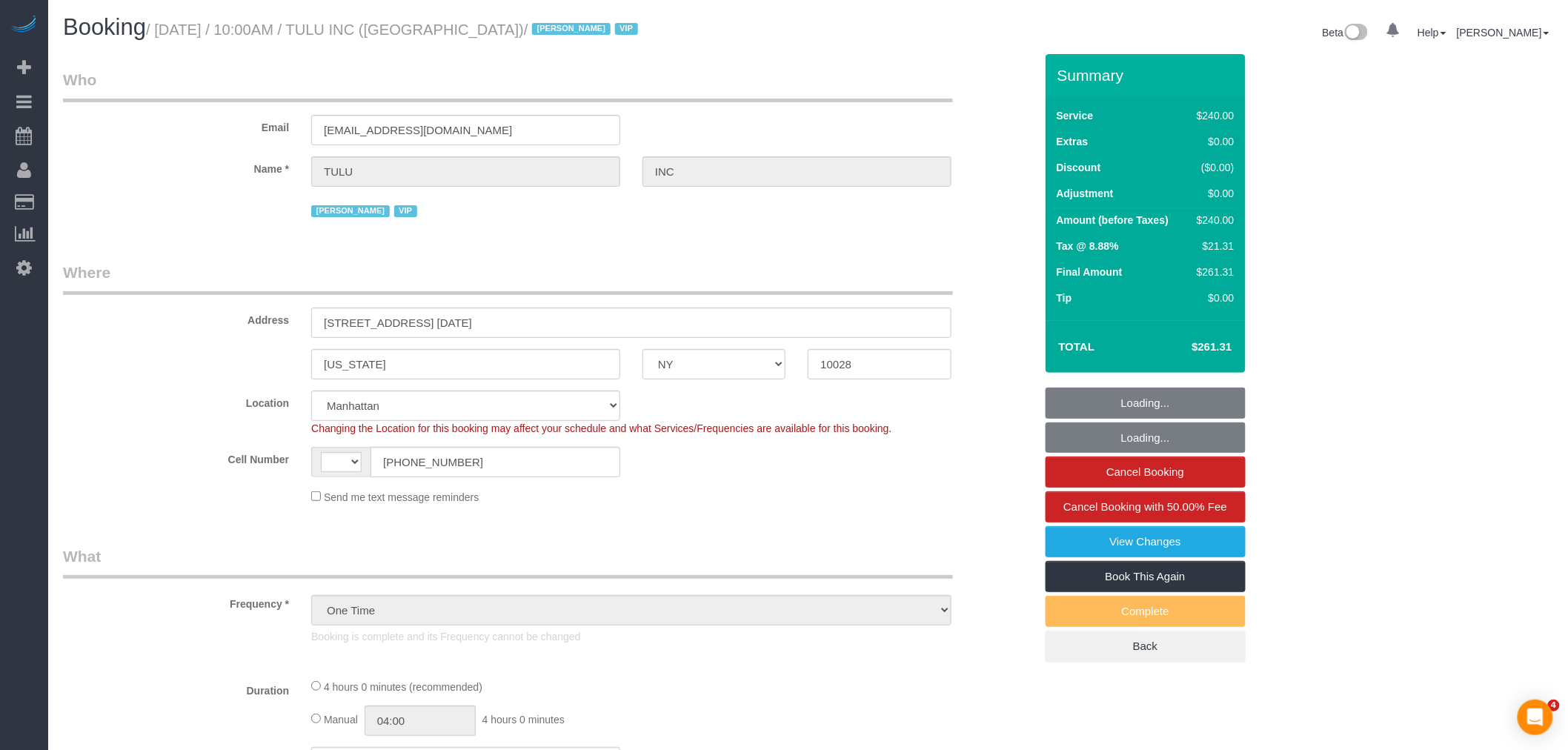
select select "object:786"
select select "string:[GEOGRAPHIC_DATA]"
select select "spot1"
select select "240"
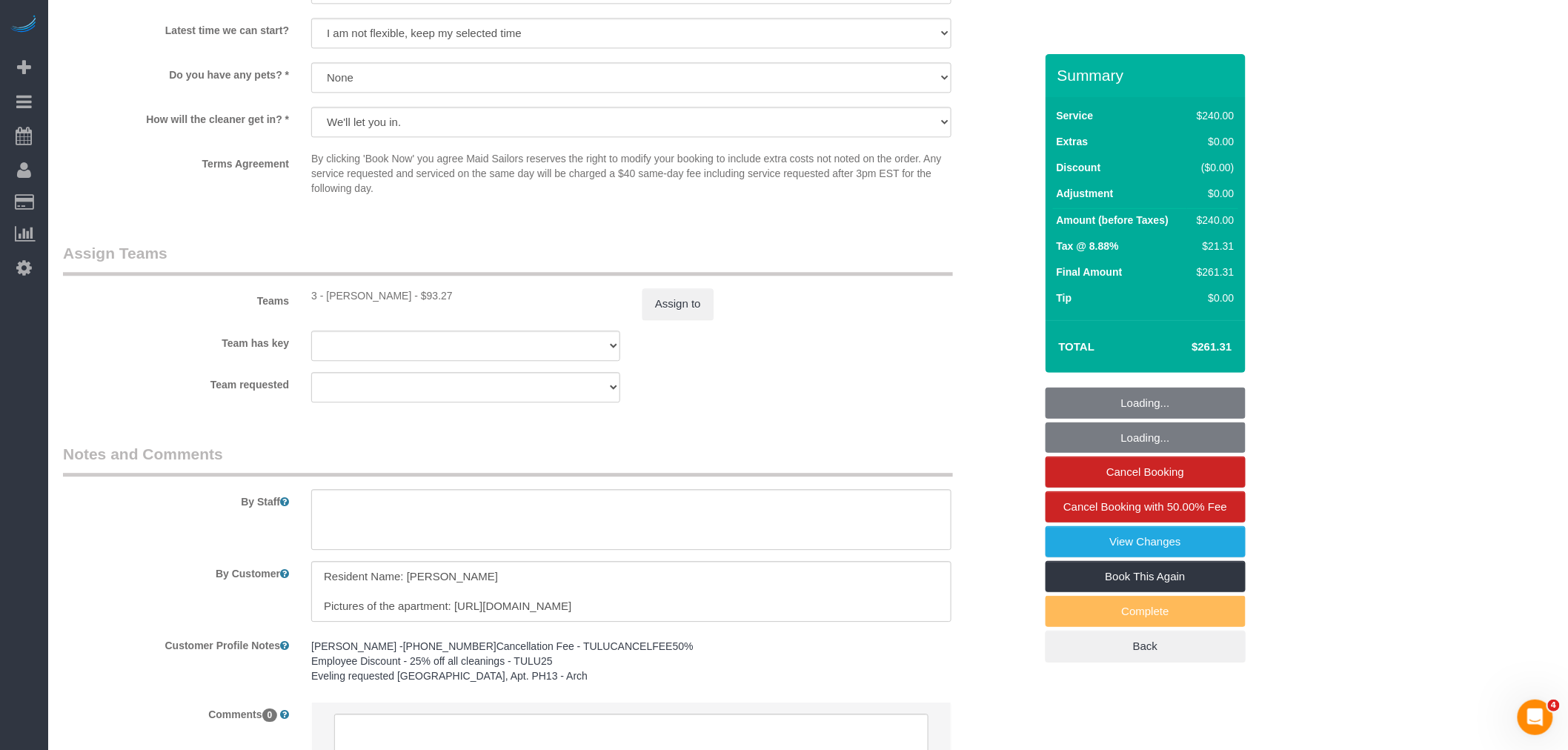
scroll to position [1583, 0]
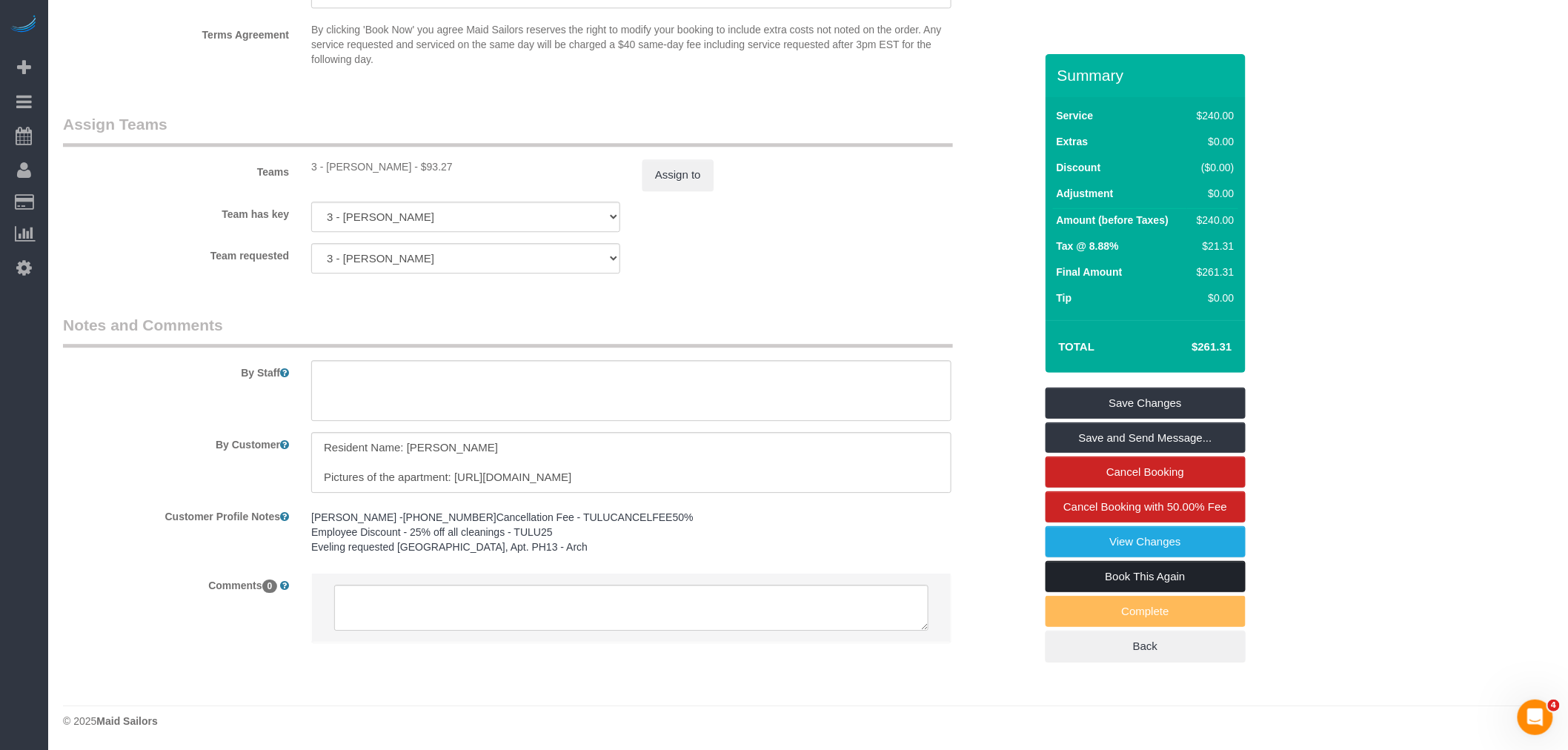
click at [1136, 576] on link "Book This Again" at bounding box center [1145, 576] width 200 height 31
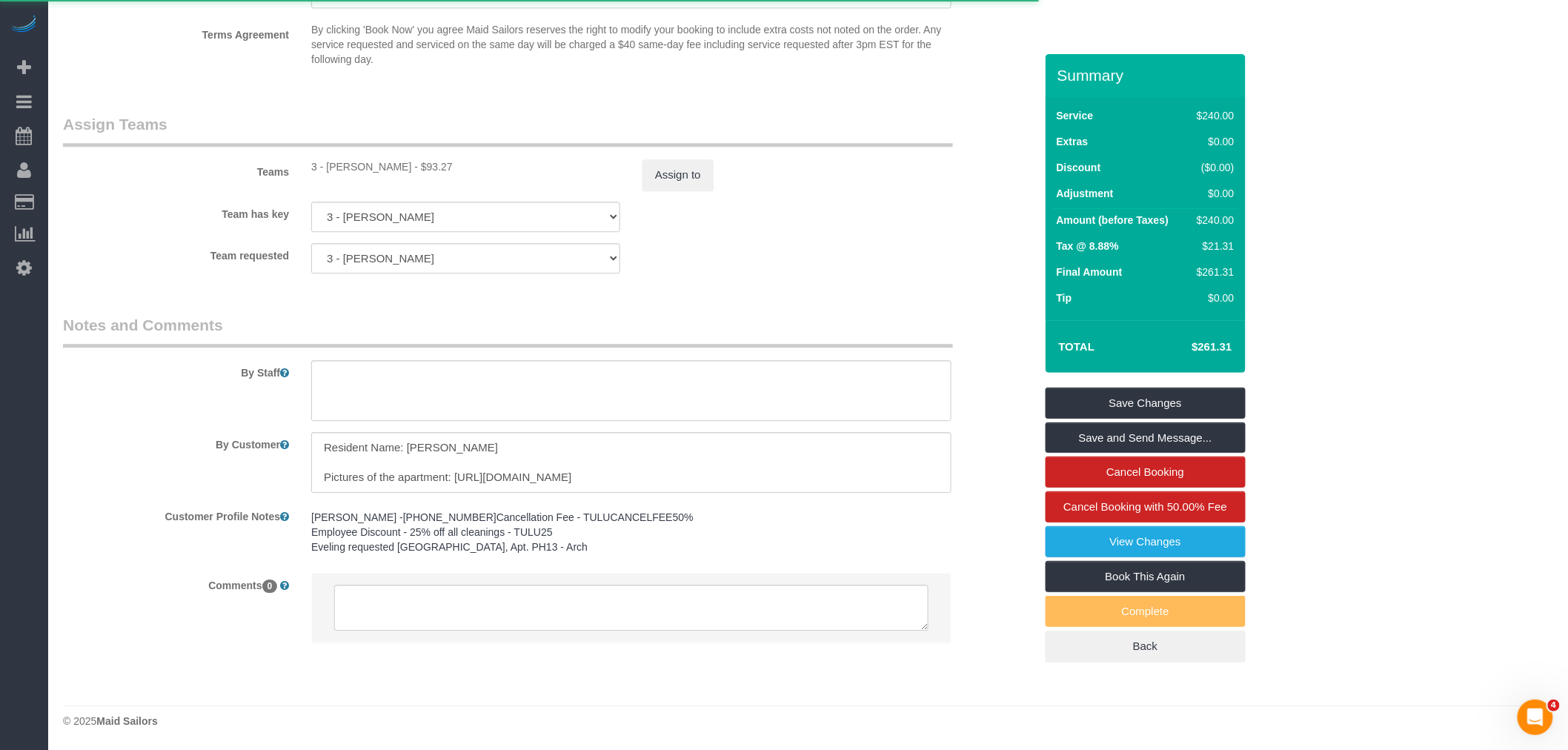
select select "NY"
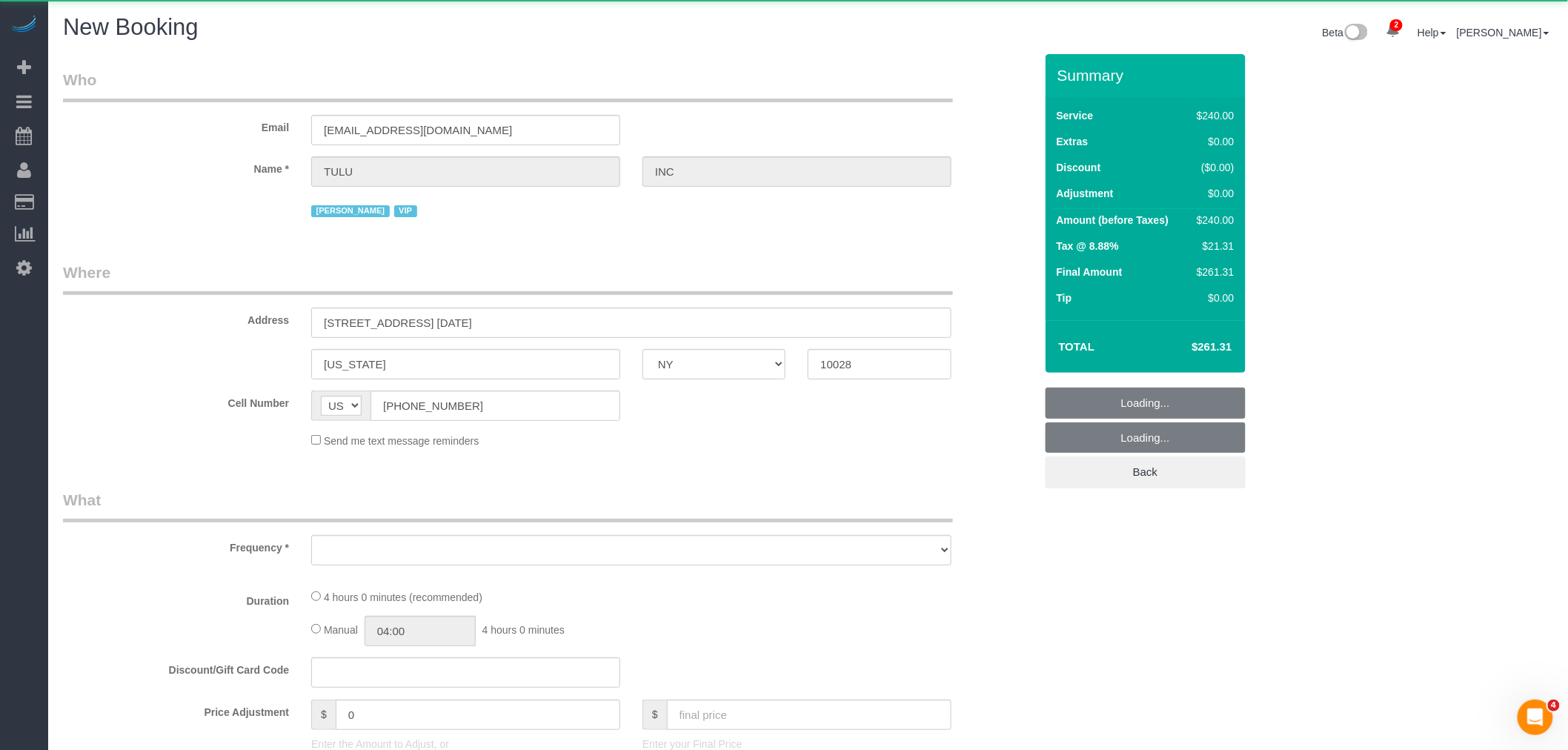
select select "string:stripe"
select select "object:2500"
select select "number:89"
select select "number:90"
select select "number:15"
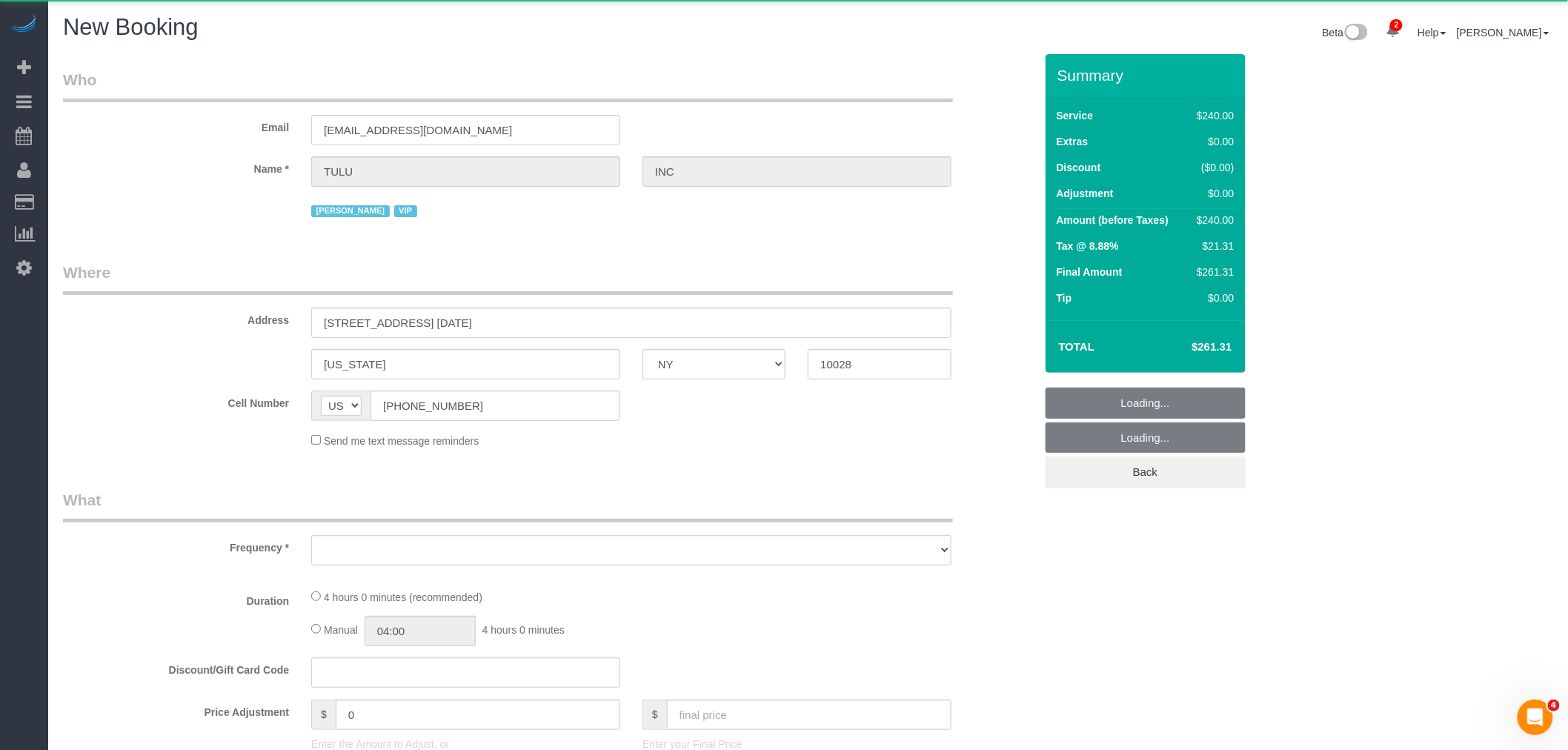
select select "number:5"
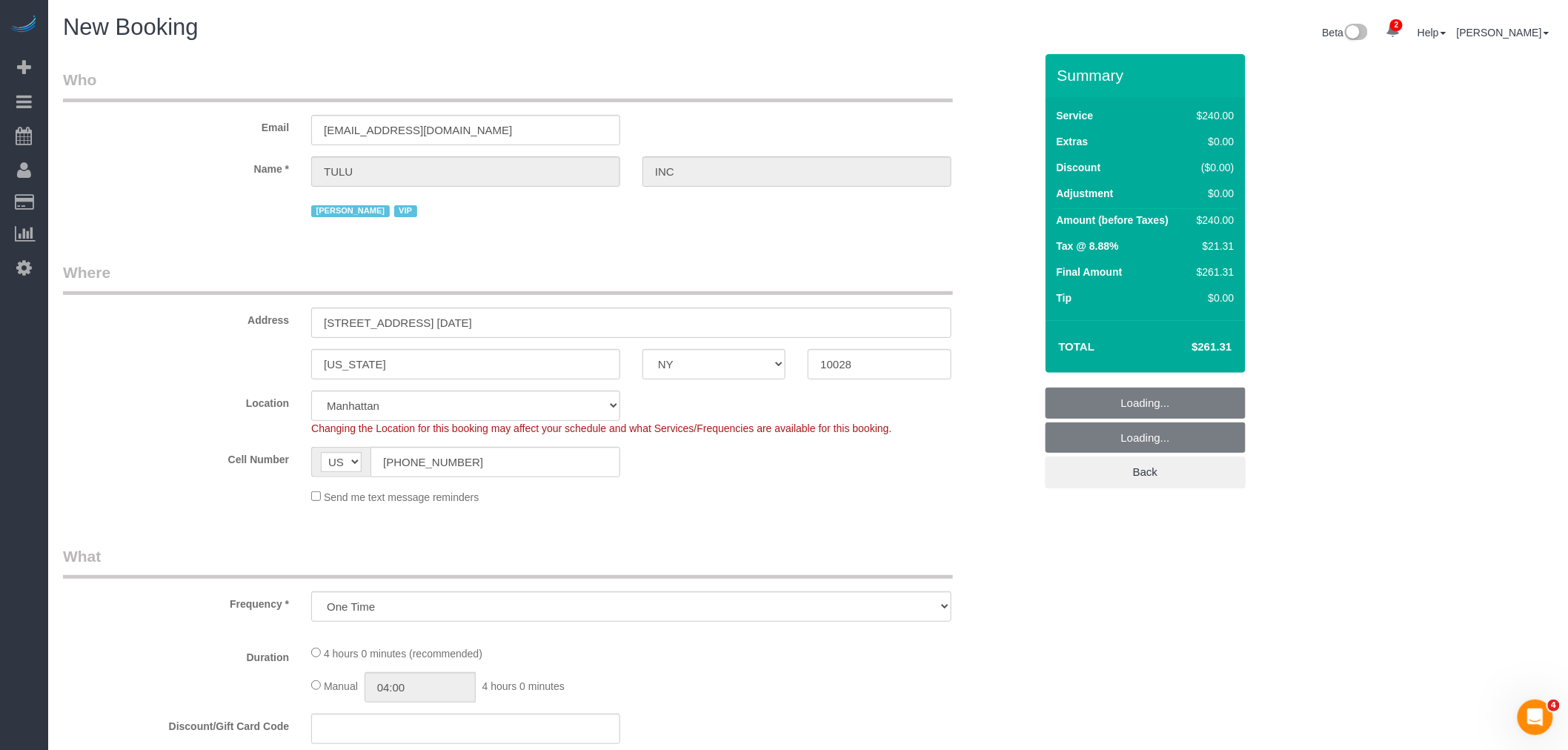
select select "240"
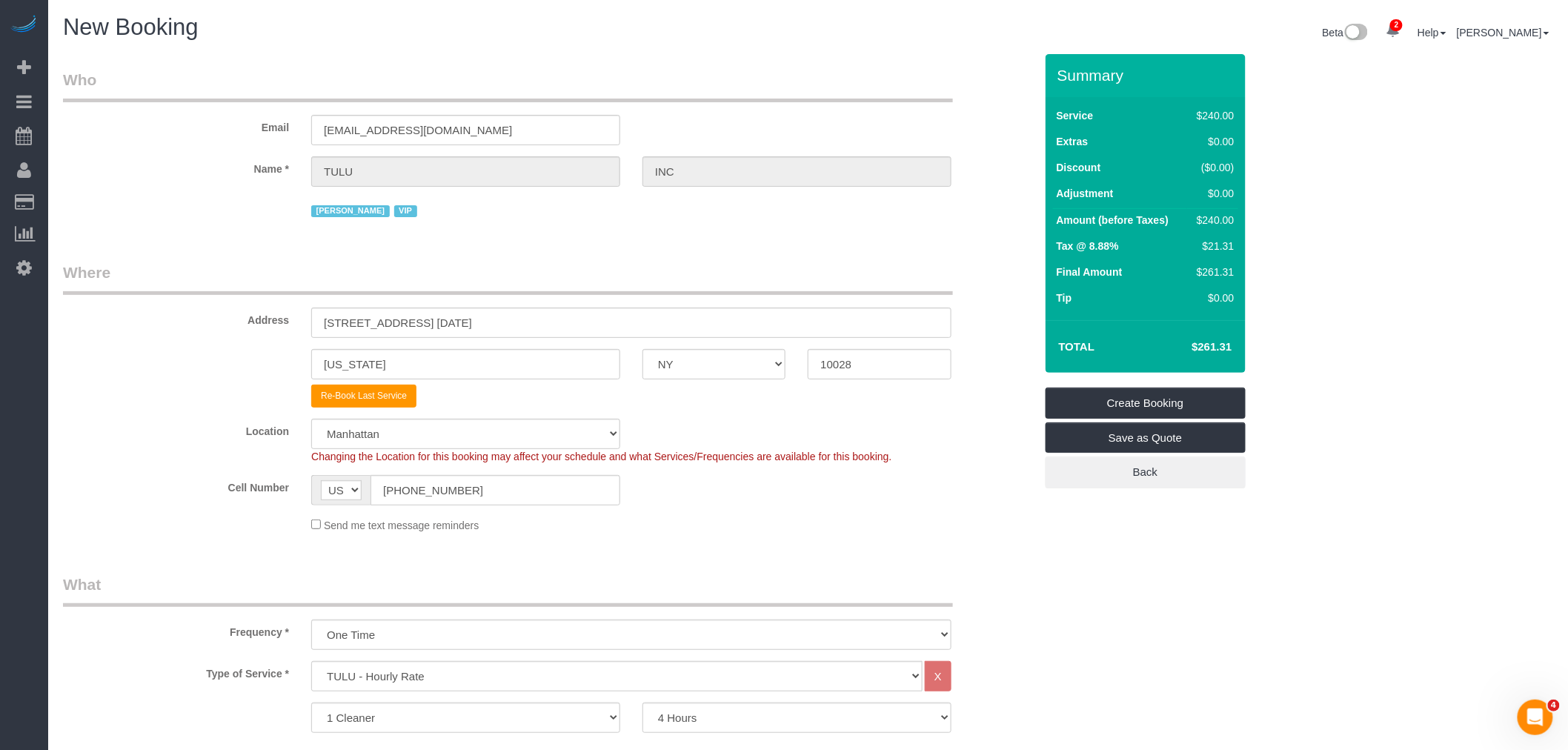
select select "object:2580"
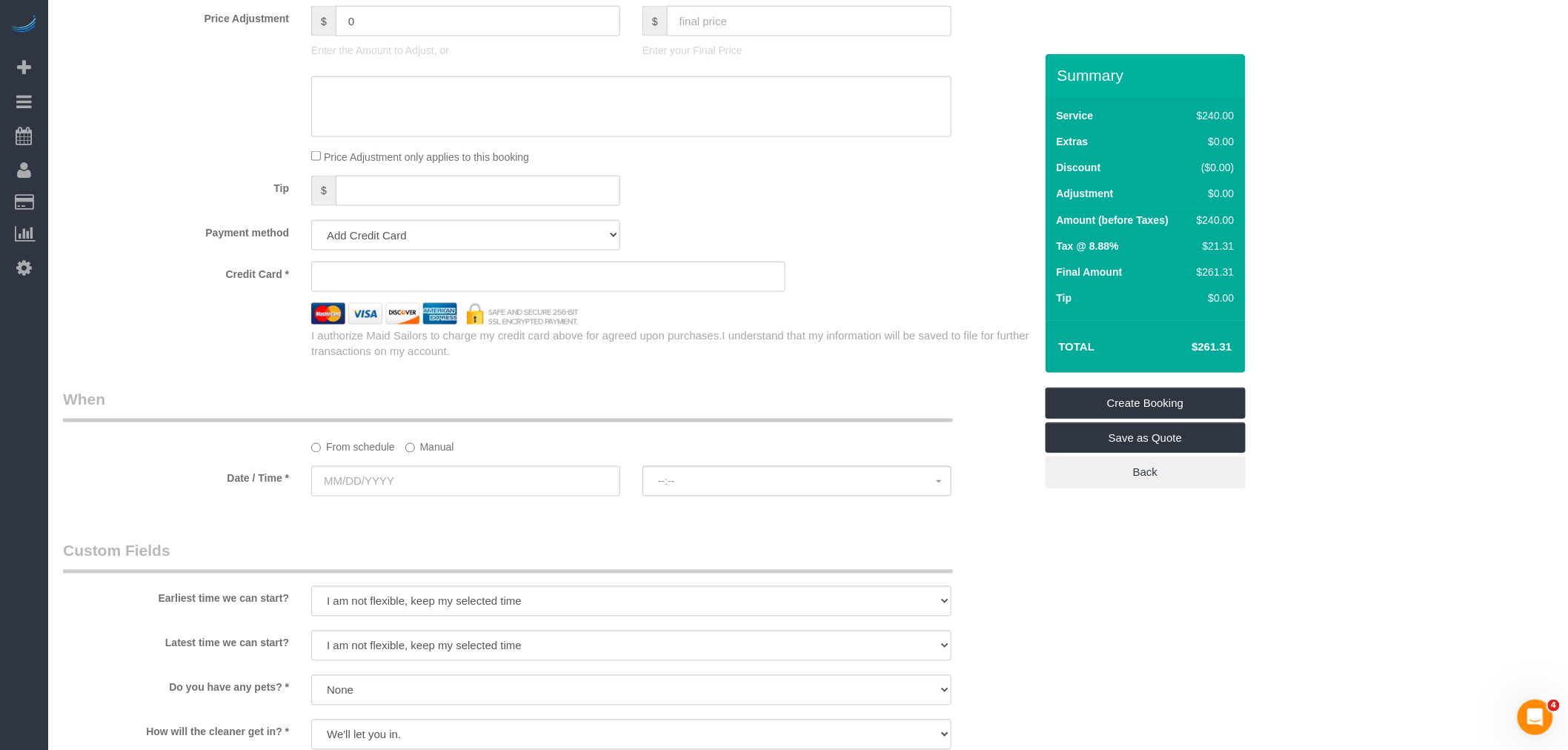
scroll to position [886, 0]
click at [509, 245] on select "Add Credit Card Cash Check Paypal" at bounding box center [465, 229] width 309 height 30
select select "string:paypal"
click at [311, 219] on select "Add Credit Card Cash Check Paypal" at bounding box center [465, 229] width 309 height 30
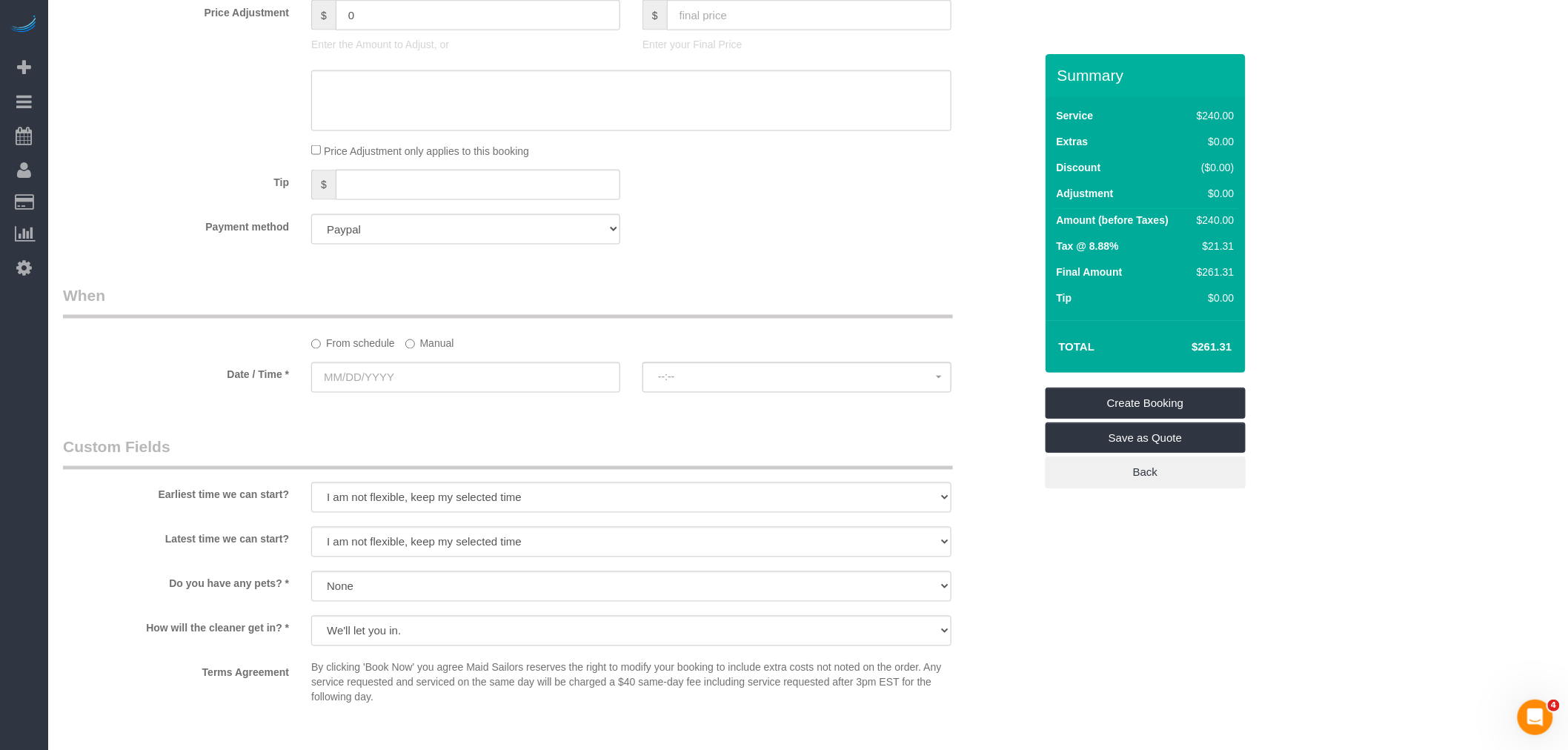
click at [447, 348] on label "Manual" at bounding box center [429, 341] width 49 height 20
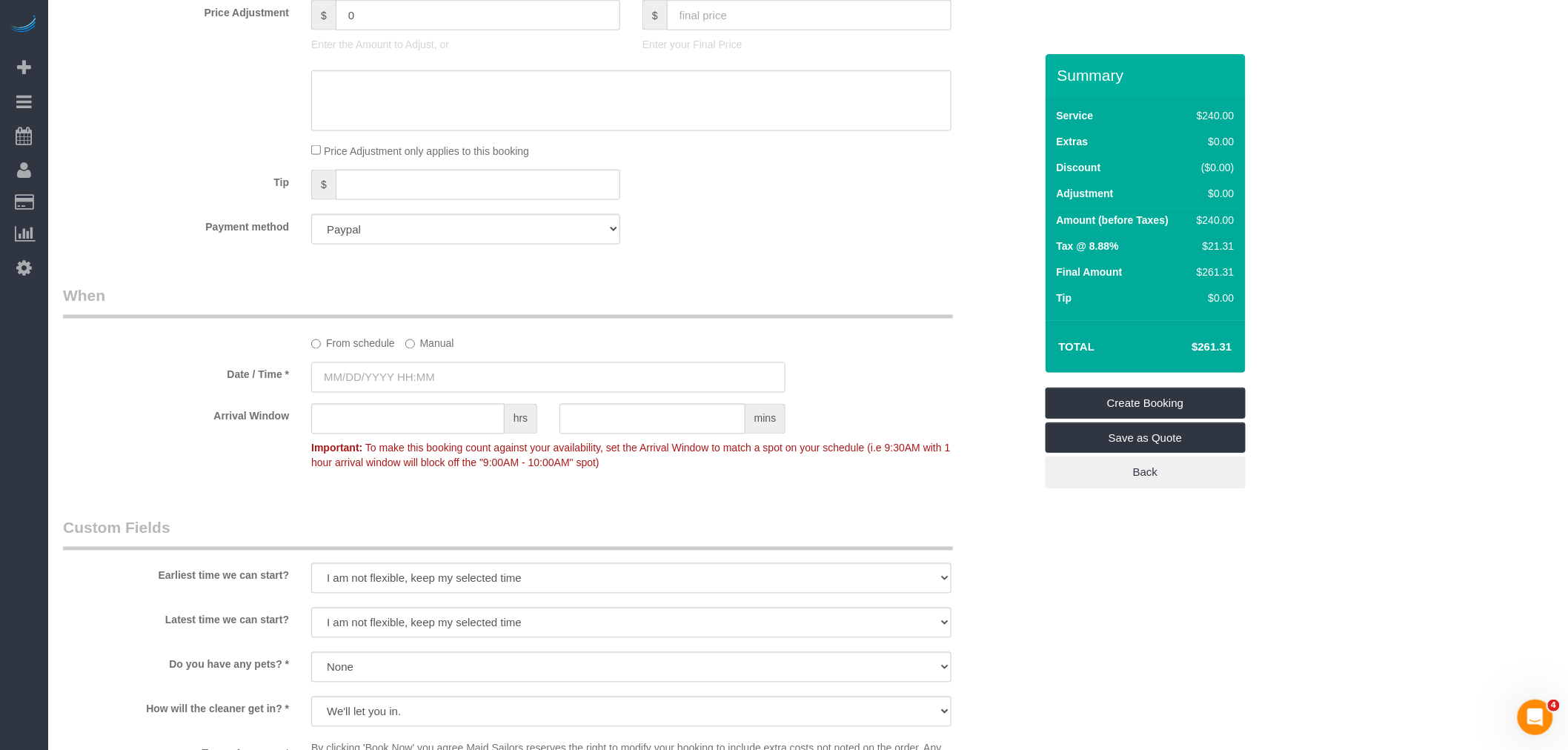
click at [426, 386] on input "text" at bounding box center [548, 377] width 474 height 30
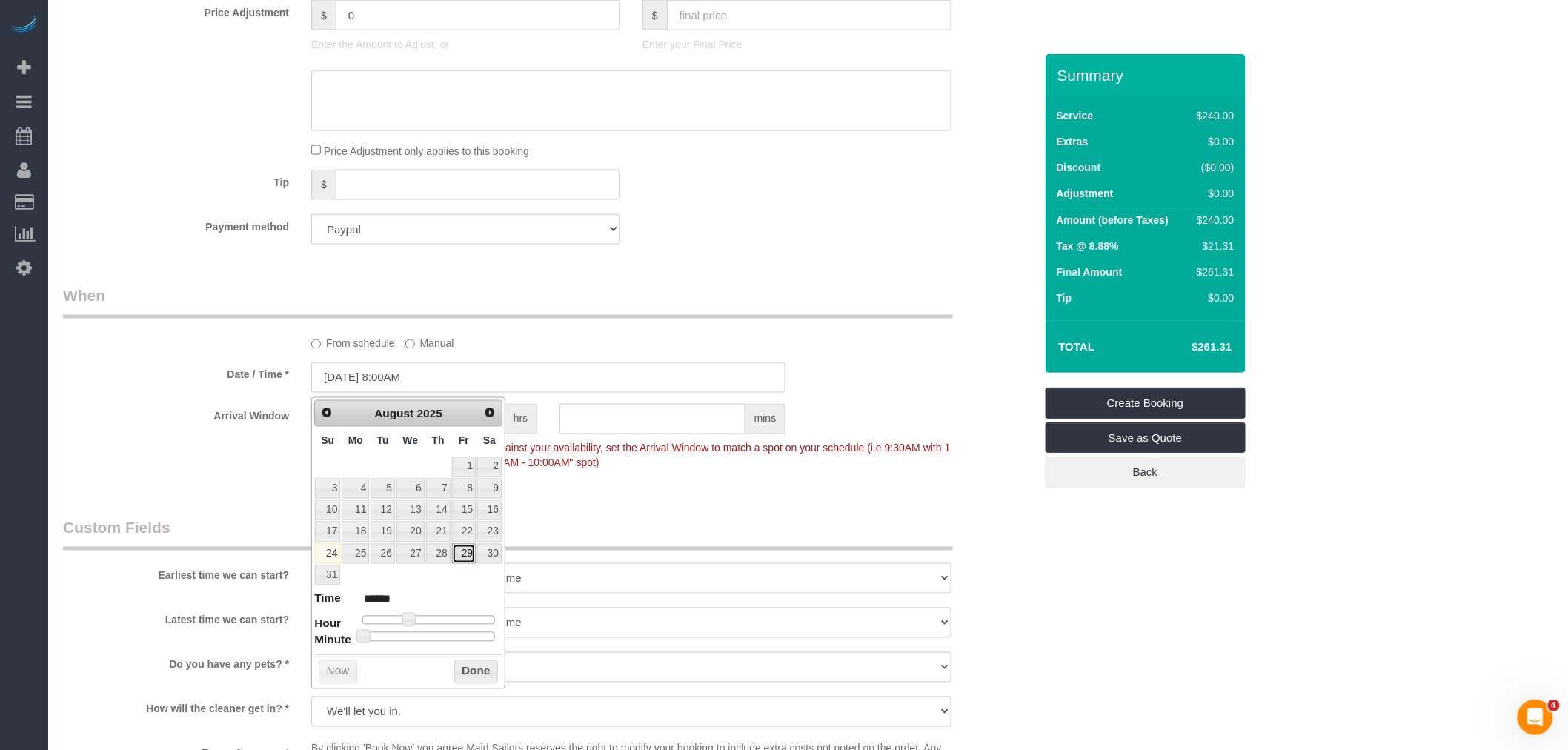
click at [467, 555] on link "29" at bounding box center [463, 554] width 23 height 20
type input "[DATE] 11:00AM"
type input "*******"
click at [427, 618] on div at bounding box center [428, 619] width 132 height 9
type input "[DATE] 10:00AM"
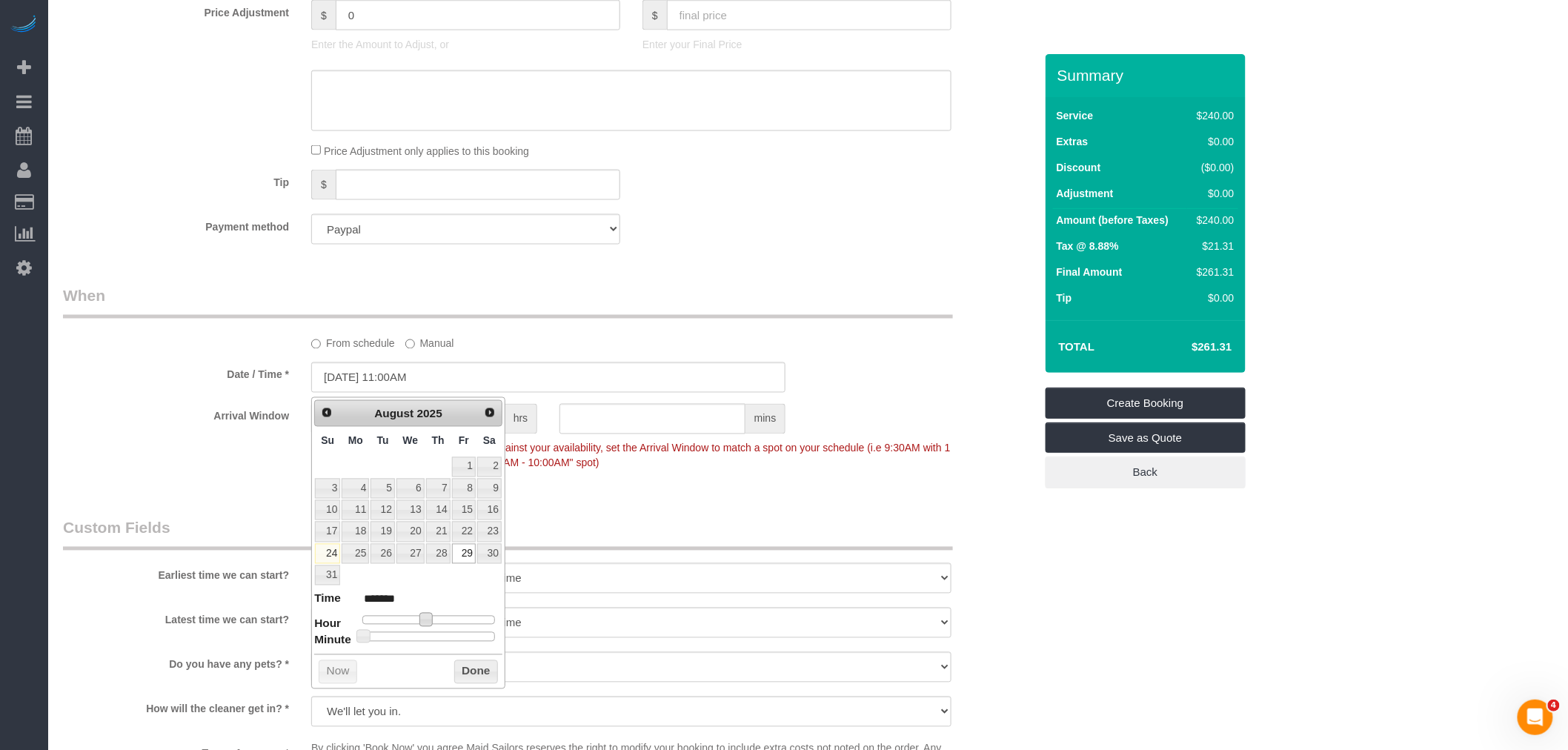
type input "*******"
click at [476, 670] on button "Done" at bounding box center [476, 671] width 44 height 23
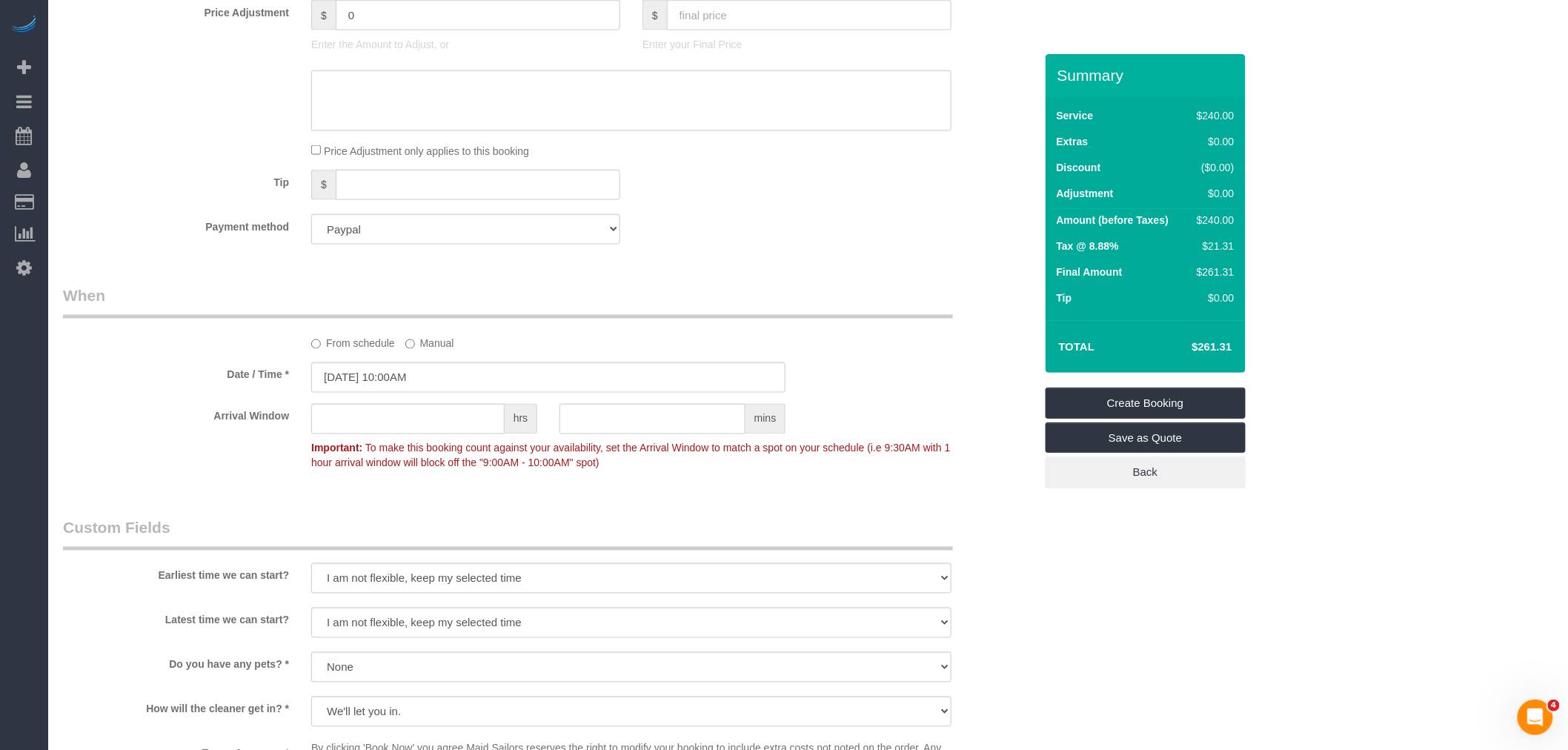
click at [717, 305] on legend "When" at bounding box center [508, 301] width 890 height 33
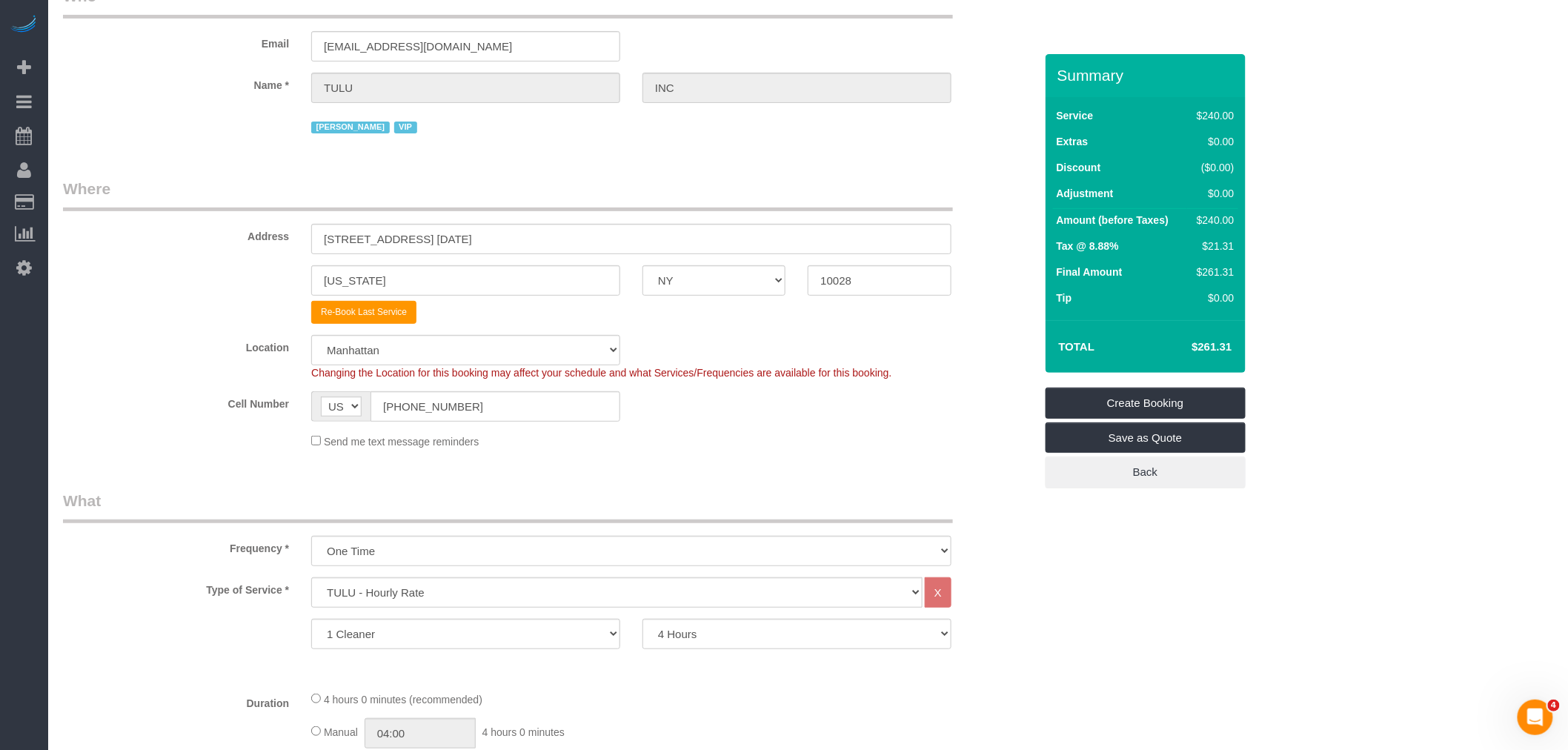
scroll to position [164, 0]
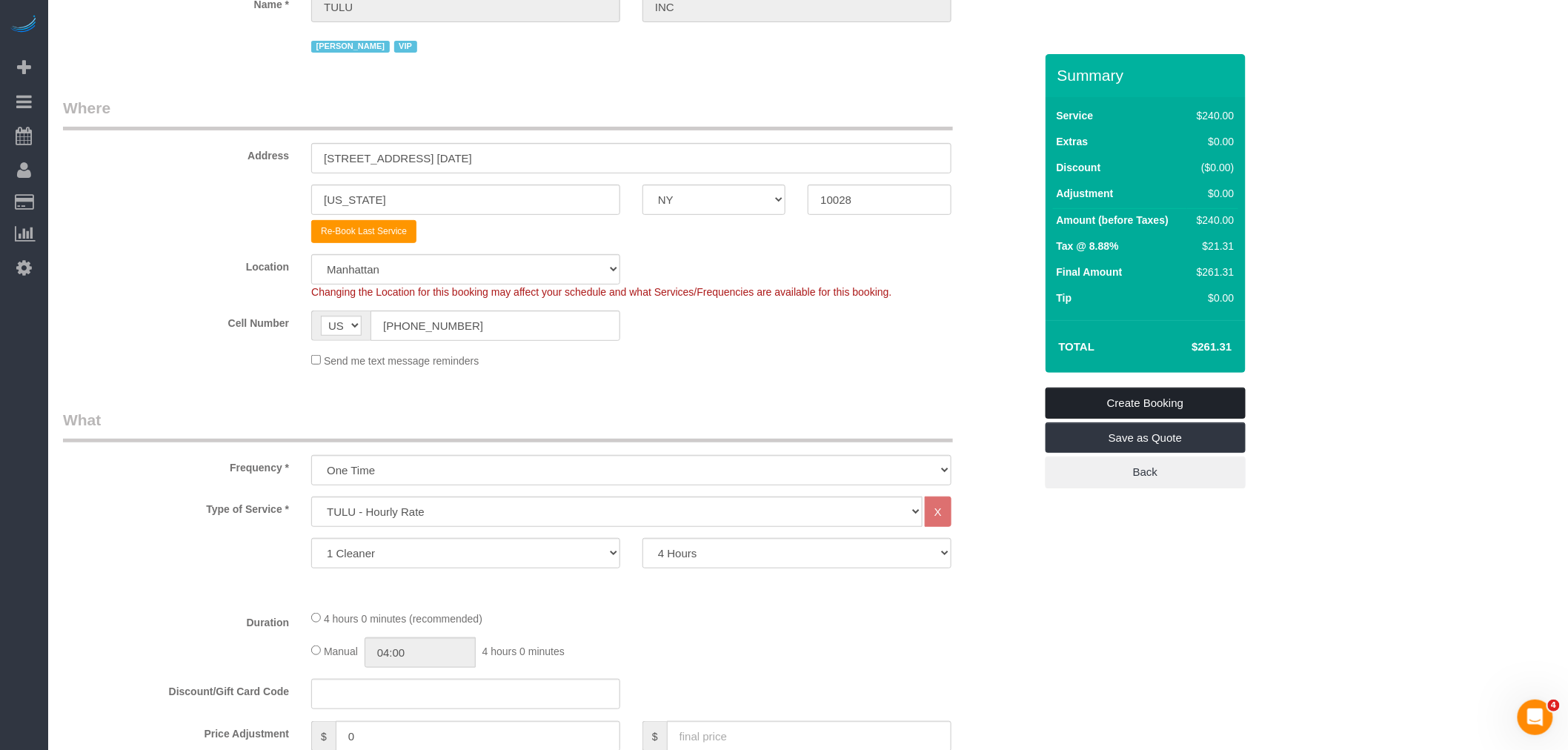
click at [1136, 403] on link "Create Booking" at bounding box center [1145, 403] width 200 height 31
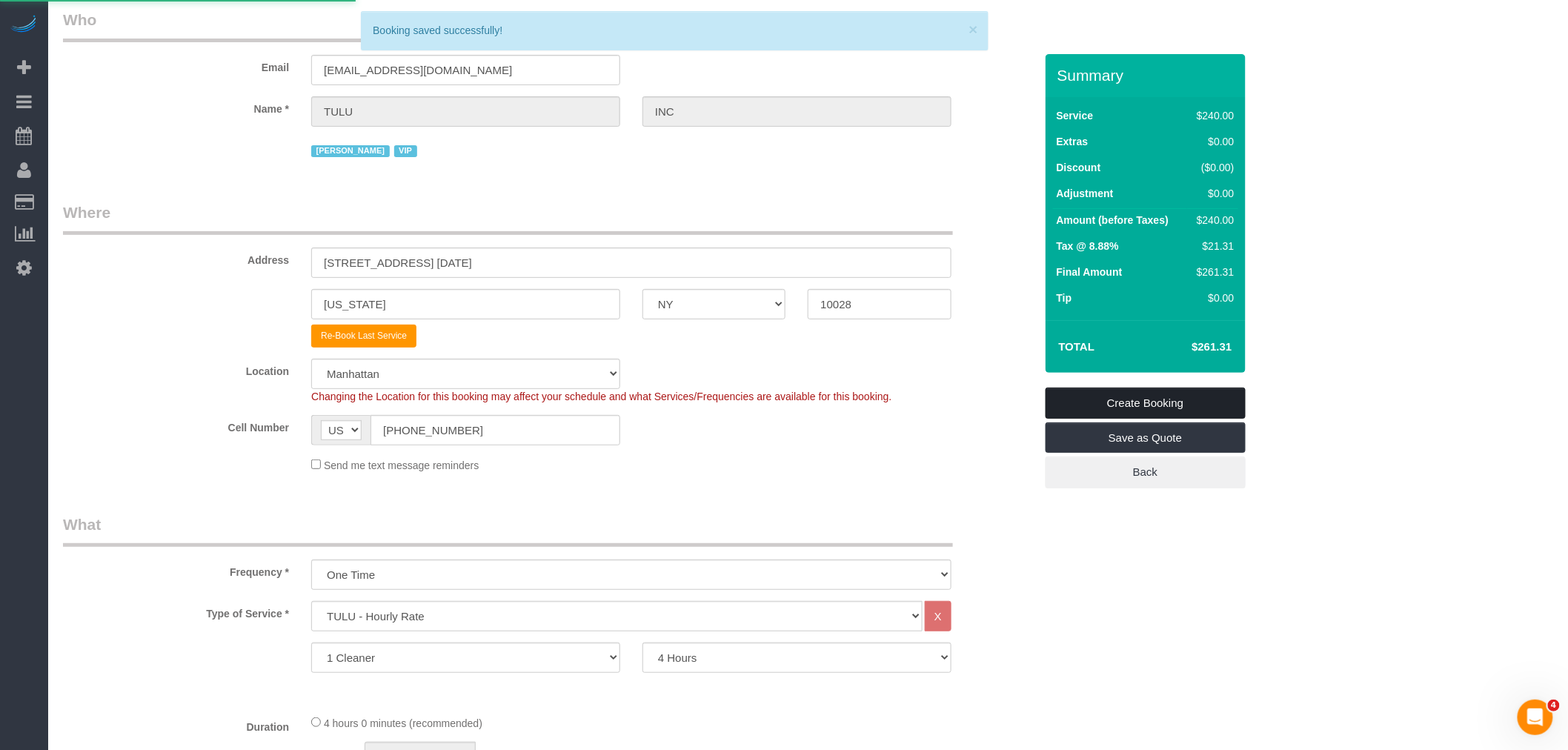
scroll to position [0, 0]
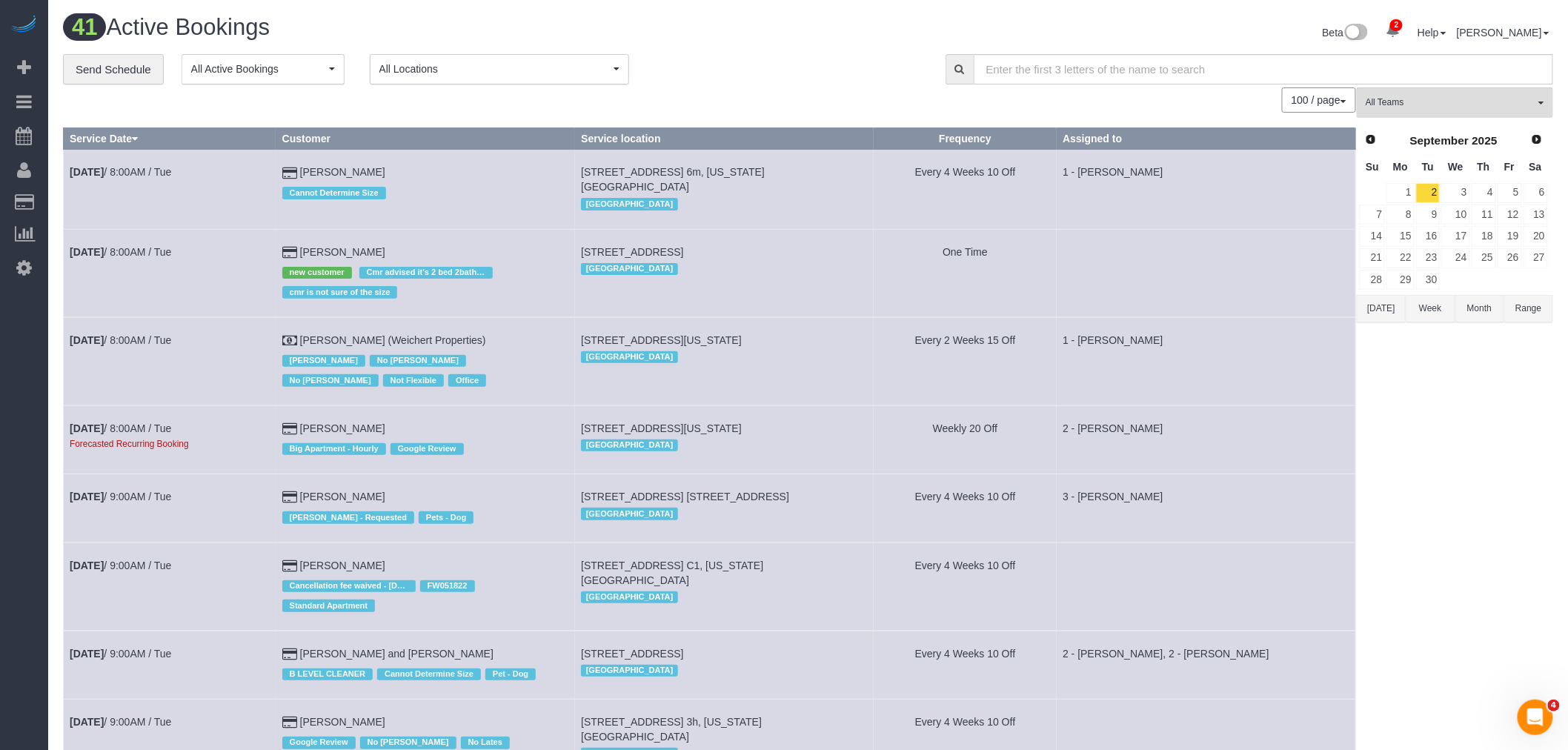
drag, startPoint x: 108, startPoint y: 375, endPoint x: 536, endPoint y: 333, distance: 430.1
click at [108, 375] on link "Time Tracking Logs" at bounding box center [141, 386] width 185 height 30
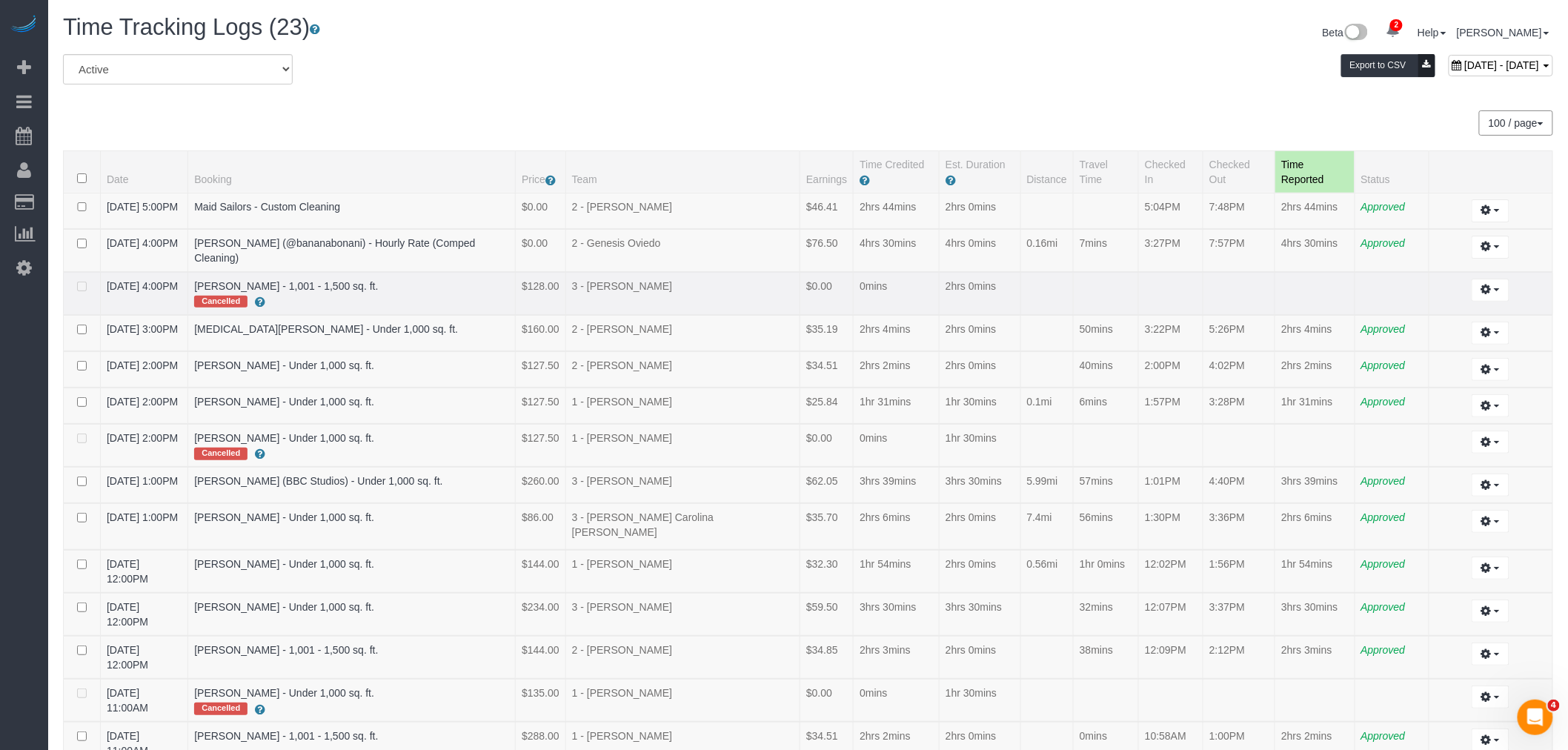
click at [659, 294] on td "3 - [PERSON_NAME]" at bounding box center [682, 293] width 234 height 43
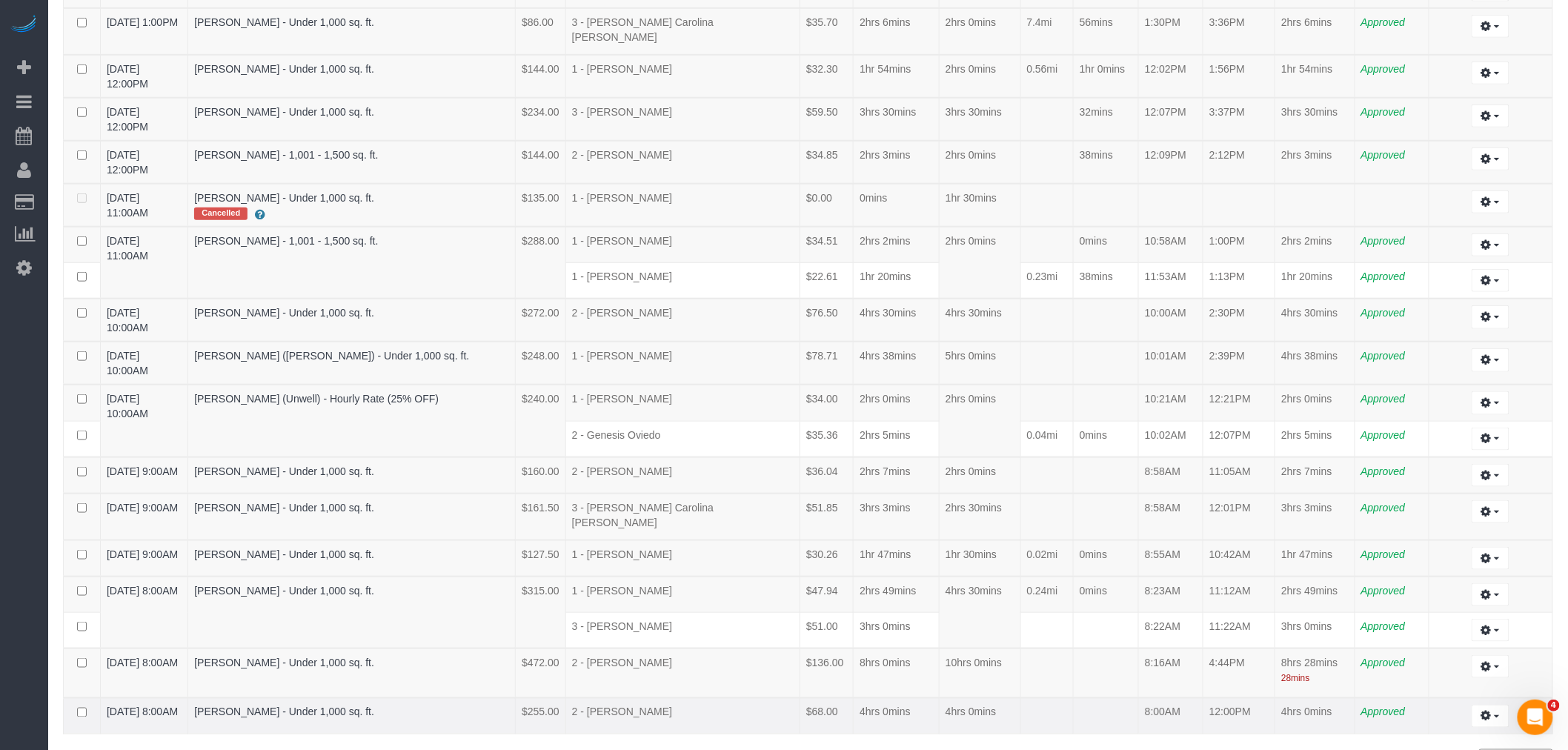
scroll to position [504, 0]
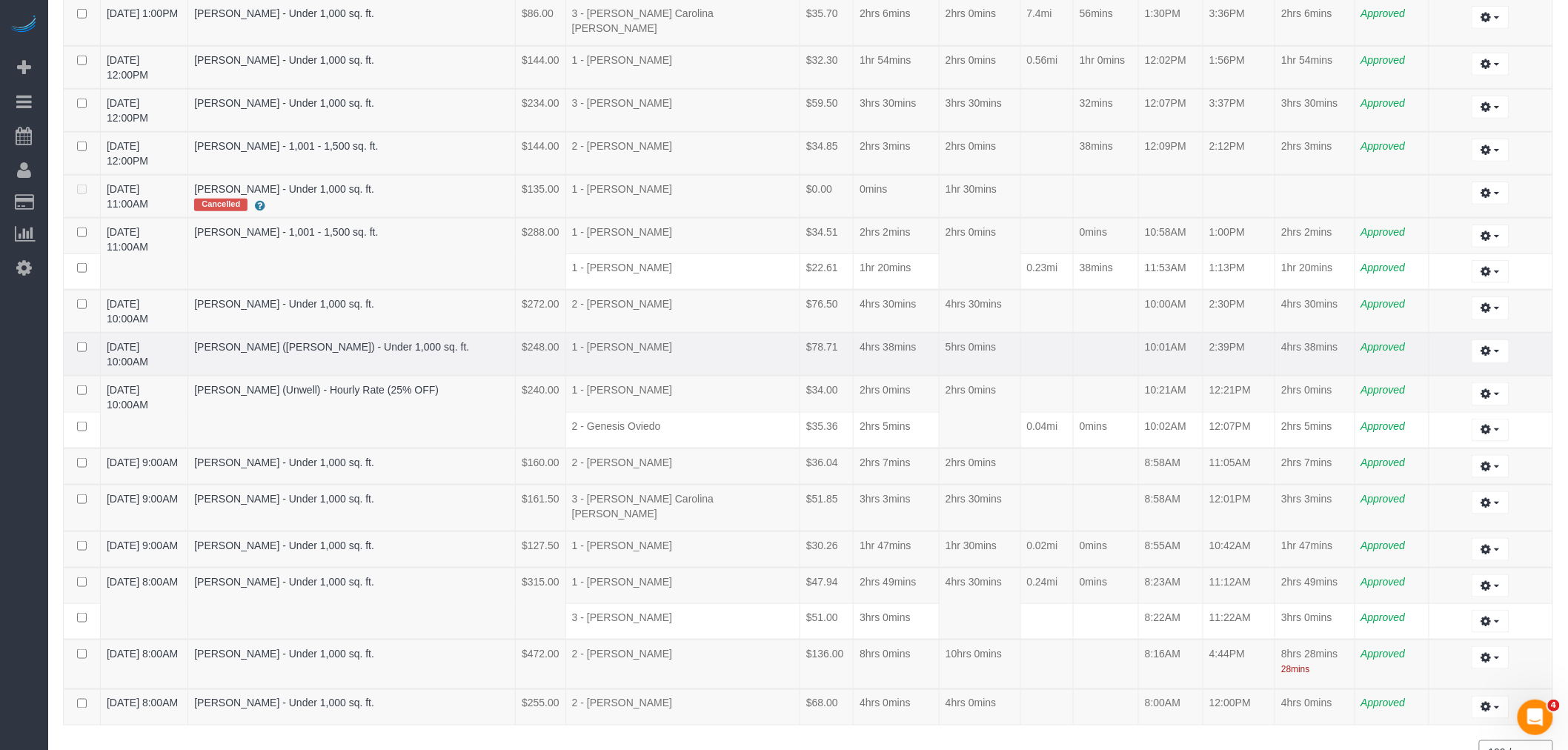
click at [1034, 333] on td at bounding box center [1047, 354] width 53 height 43
click at [1007, 568] on td "4hrs 30mins" at bounding box center [980, 604] width 82 height 72
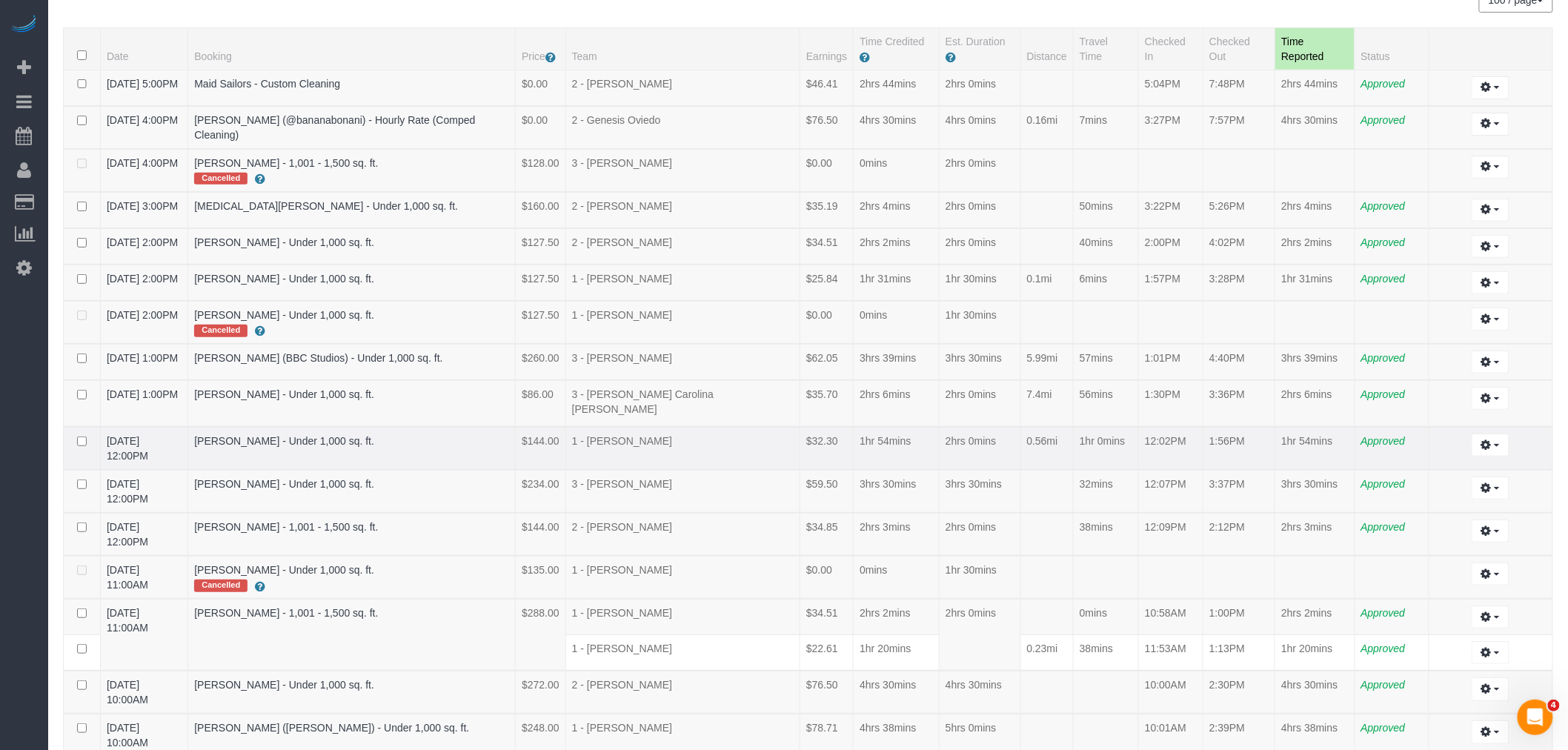
scroll to position [0, 0]
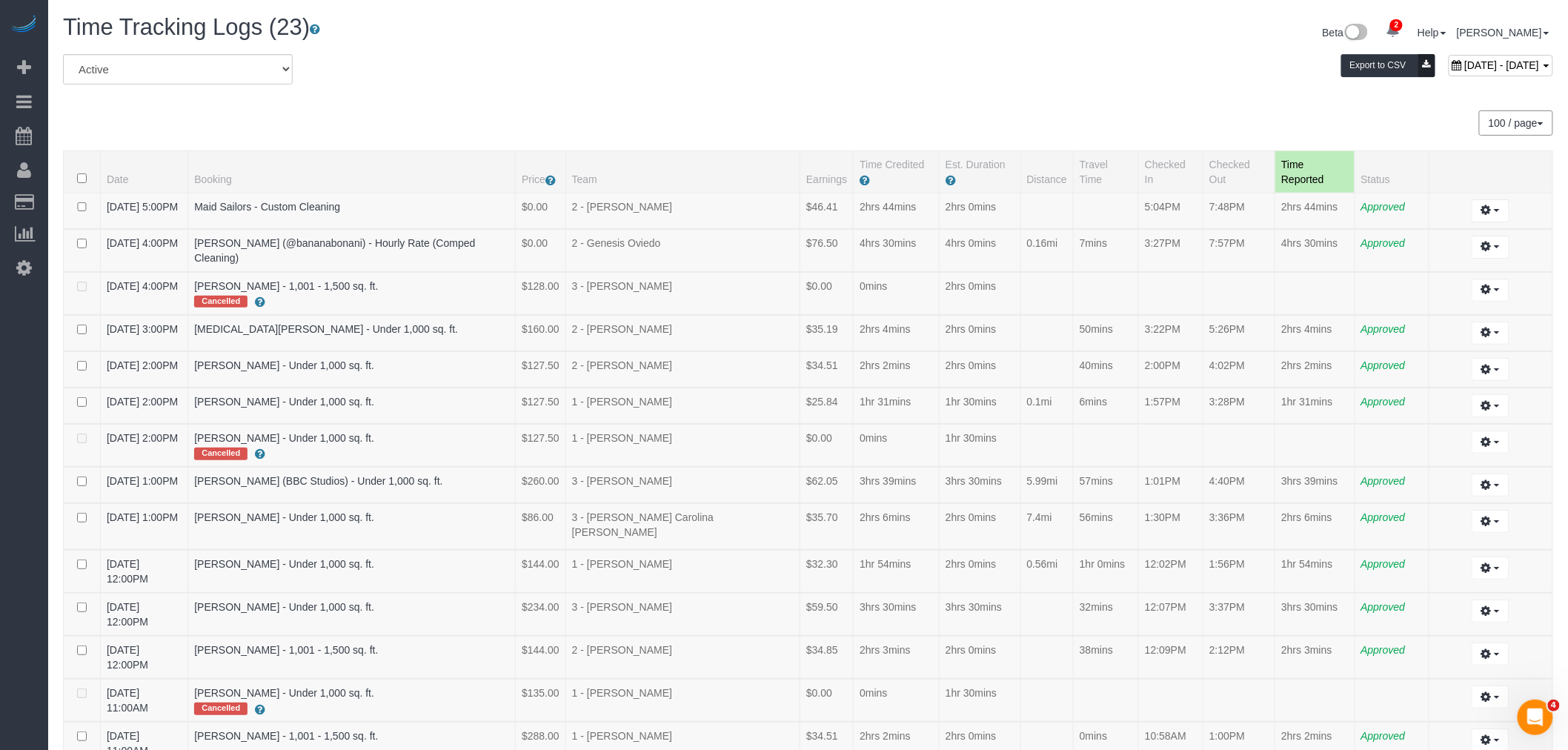
click at [1064, 105] on div "All Active Archived [DATE] - [DATE] Export to CSV 100 / page 10 / page 20 / pag…" at bounding box center [808, 661] width 1490 height 1215
click at [1083, 396] on td "6mins" at bounding box center [1106, 405] width 65 height 37
click at [1480, 199] on button "button" at bounding box center [1490, 210] width 38 height 23
click at [1421, 228] on link "Edit" at bounding box center [1450, 238] width 117 height 19
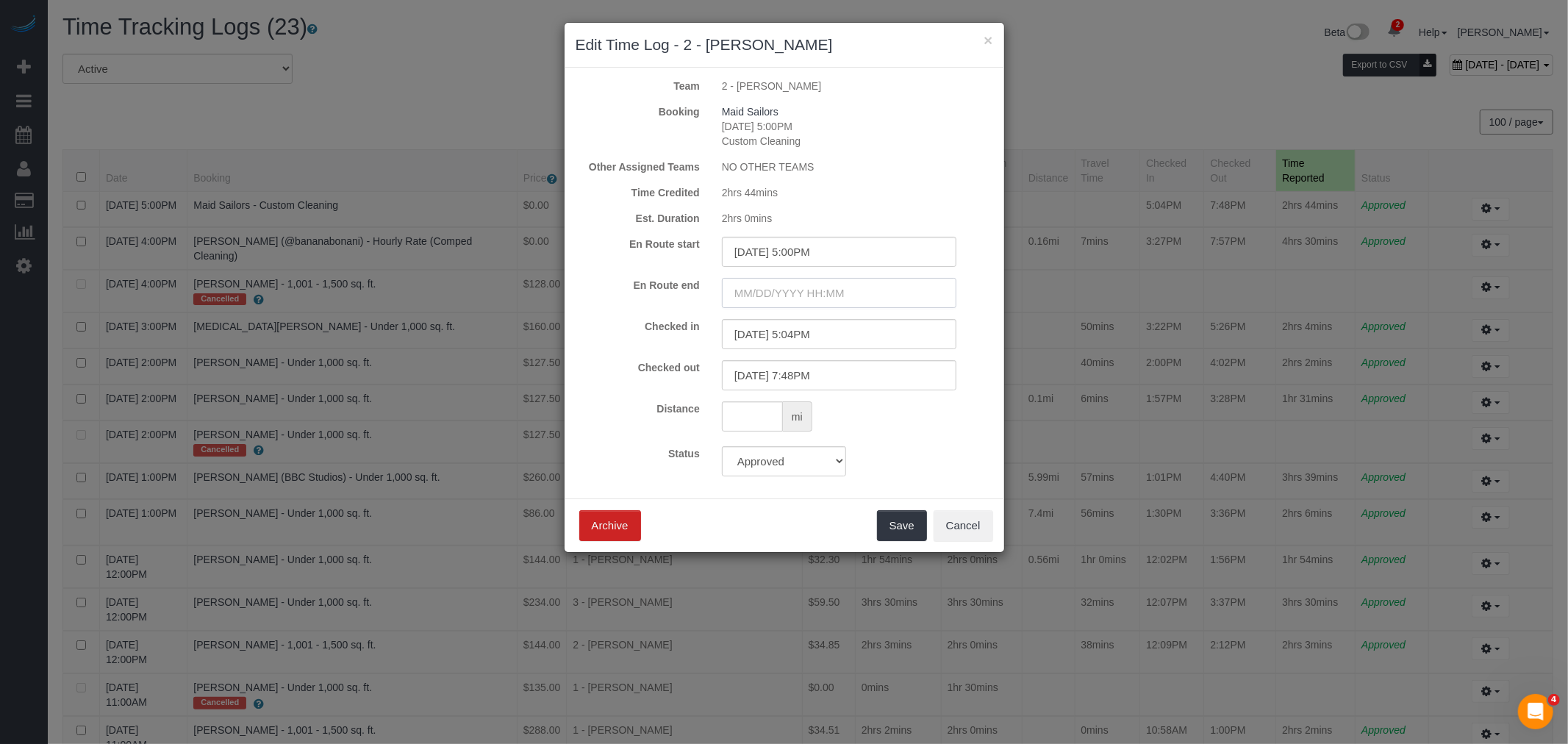
click at [826, 284] on input "text" at bounding box center [838, 293] width 234 height 30
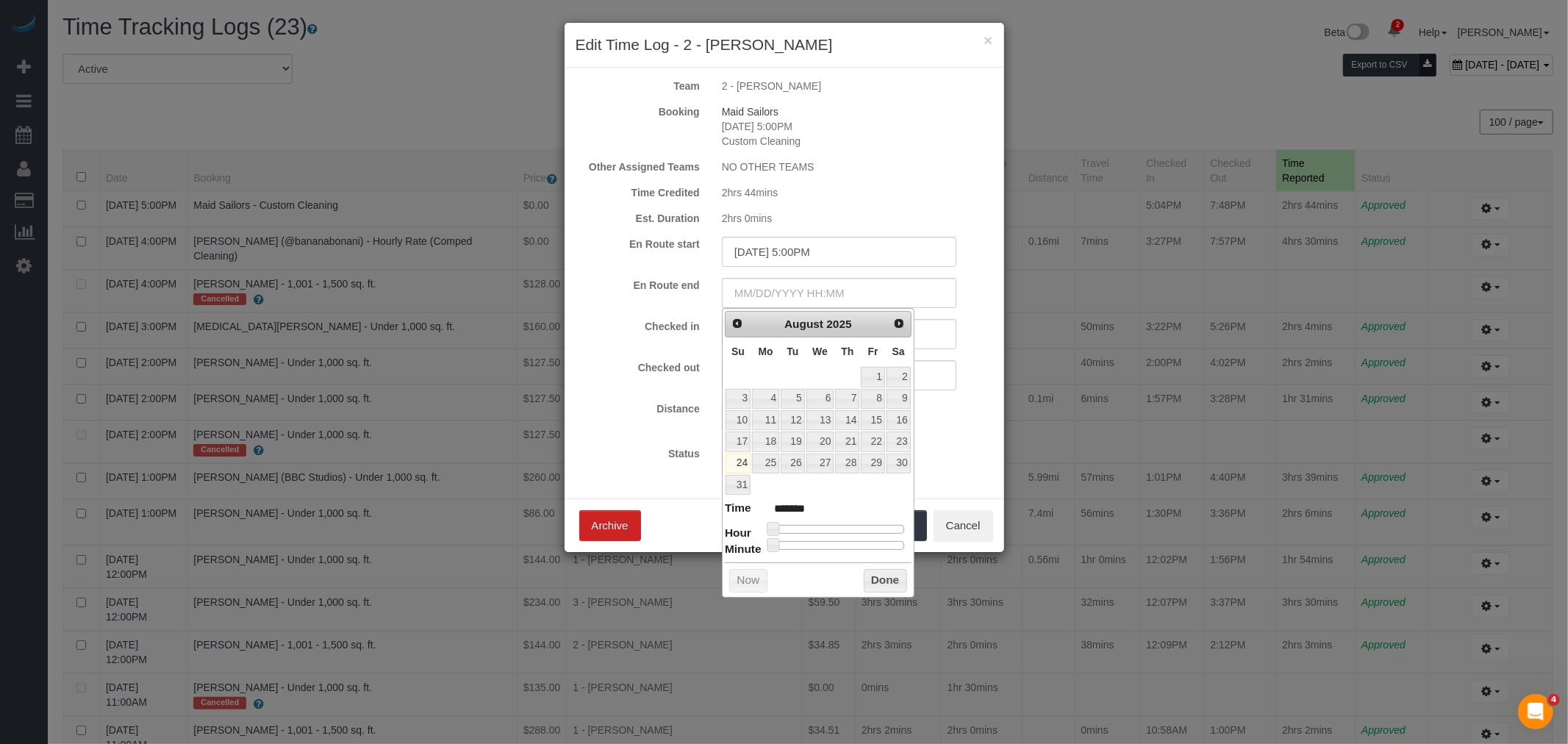
type input "[DATE] 4:00PM"
type input "******"
click at [862, 529] on div at bounding box center [838, 528] width 131 height 8
type input "[DATE] 5:00PM"
type input "******"
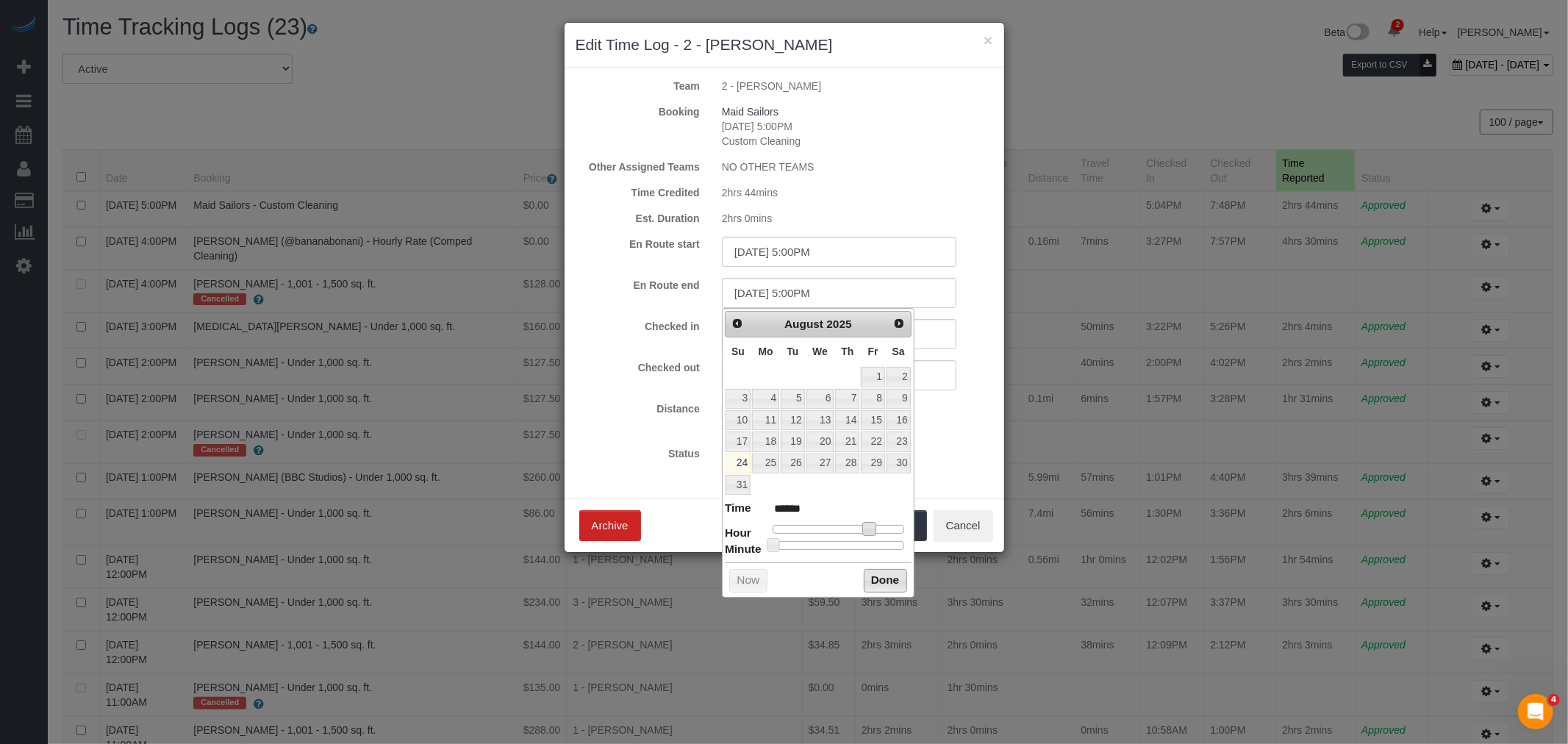
click at [884, 586] on button "Done" at bounding box center [886, 580] width 43 height 23
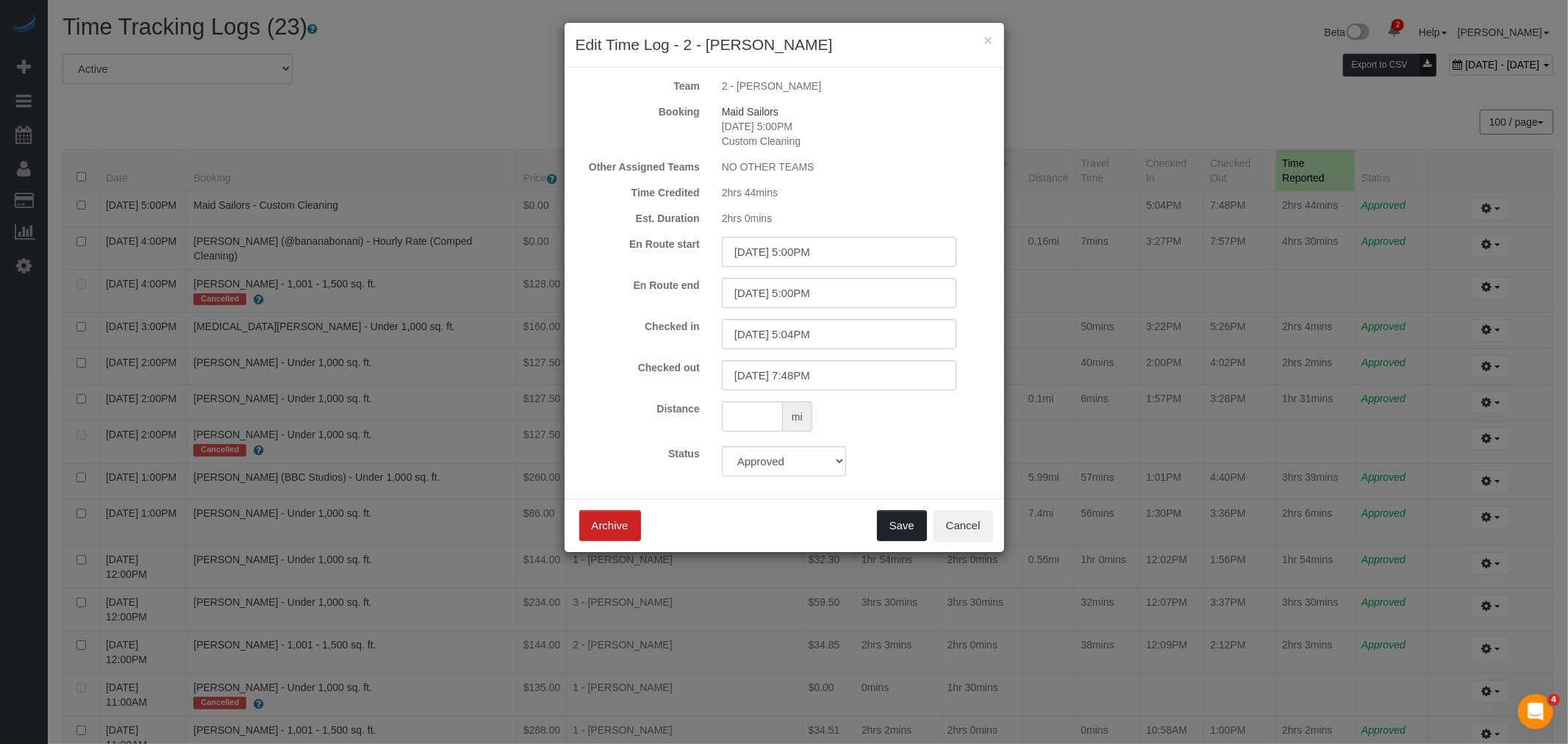
click at [891, 525] on button "Save" at bounding box center [902, 525] width 50 height 31
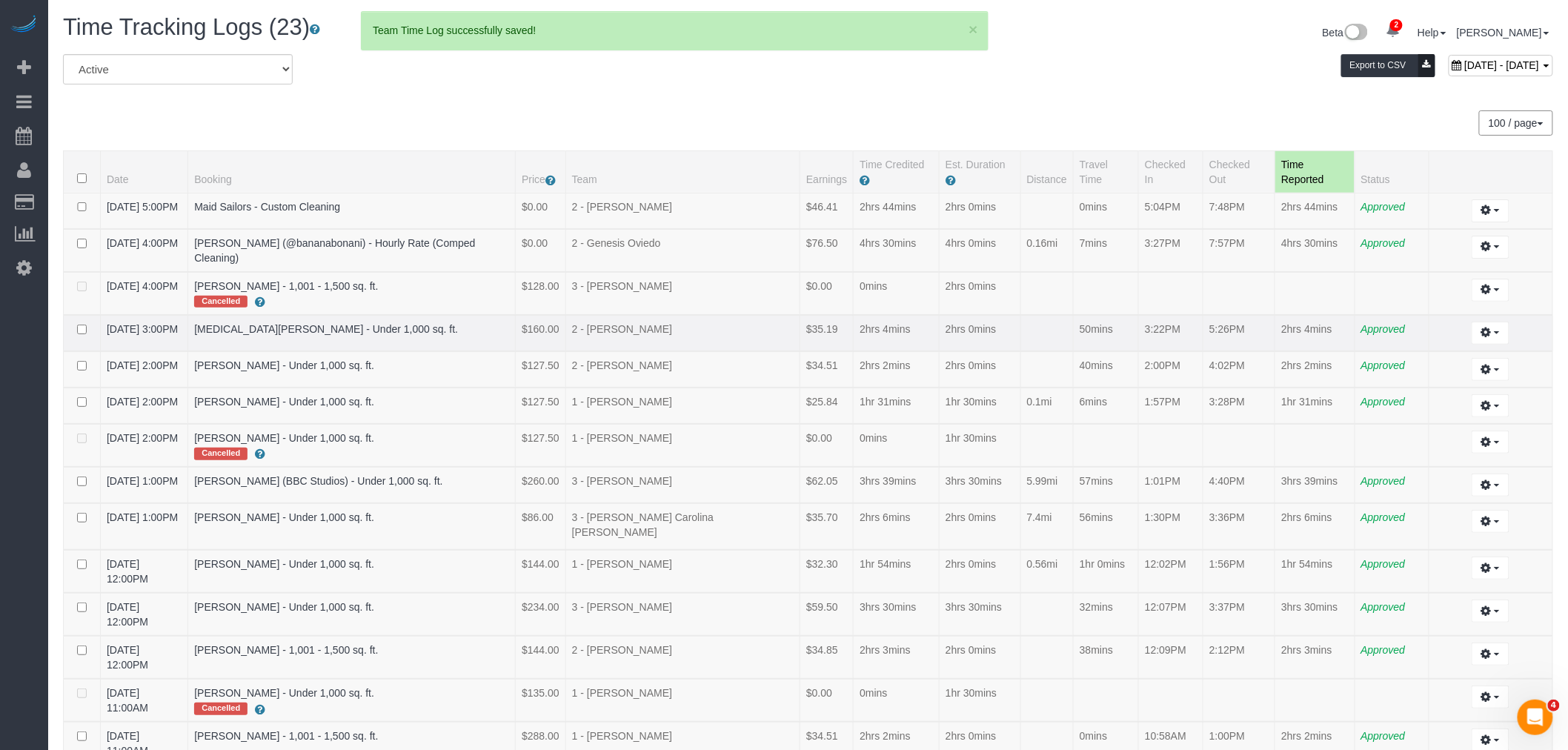
click at [1119, 315] on td "50mins" at bounding box center [1106, 333] width 65 height 37
click at [1024, 287] on td at bounding box center [1047, 293] width 53 height 43
